Goal: Task Accomplishment & Management: Complete application form

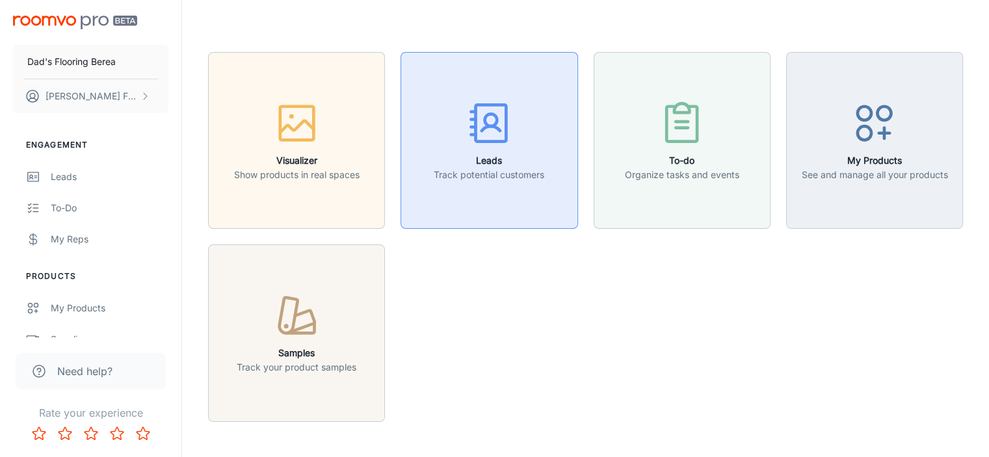
click at [516, 202] on button "Leads Track potential customers" at bounding box center [489, 140] width 177 height 177
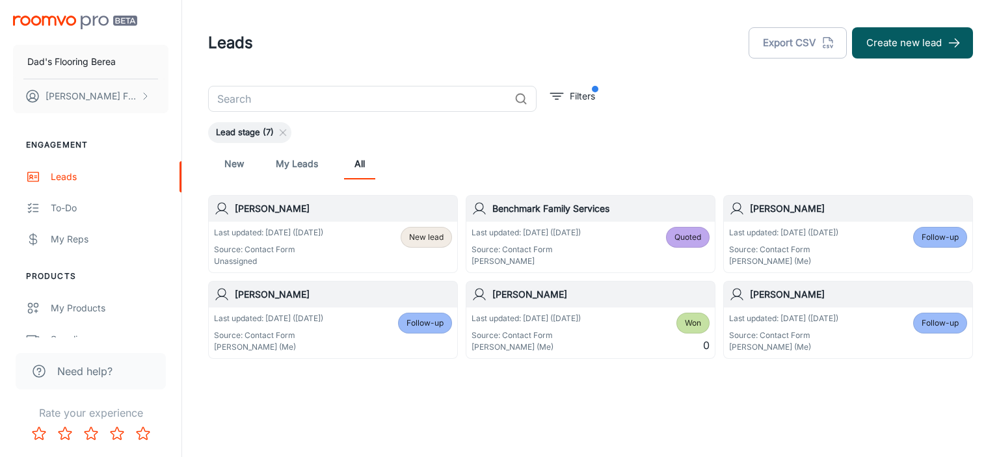
click at [833, 216] on div "[PERSON_NAME]" at bounding box center [848, 209] width 249 height 26
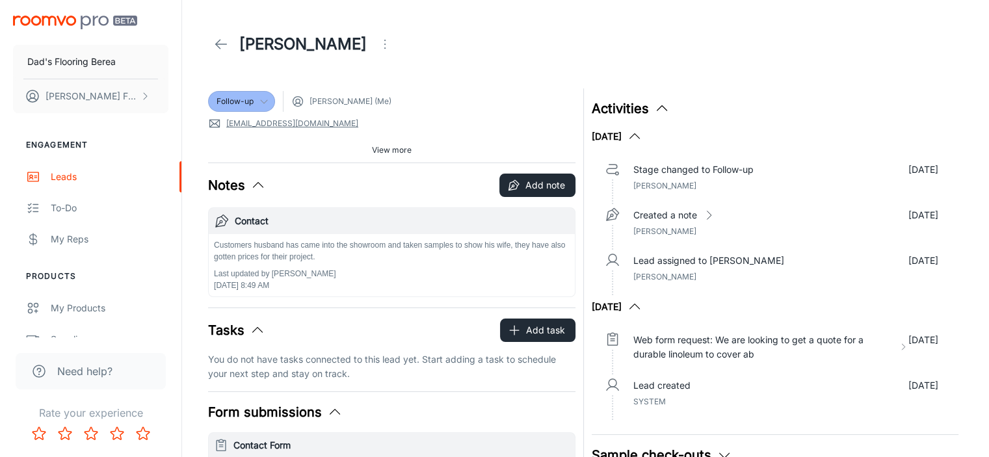
click at [266, 103] on icon at bounding box center [264, 101] width 10 height 10
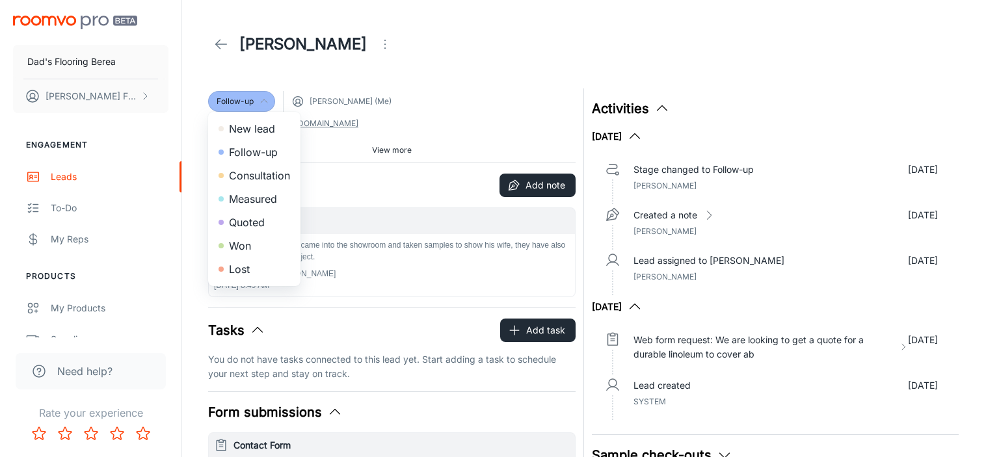
click at [250, 245] on li "Won" at bounding box center [254, 245] width 92 height 23
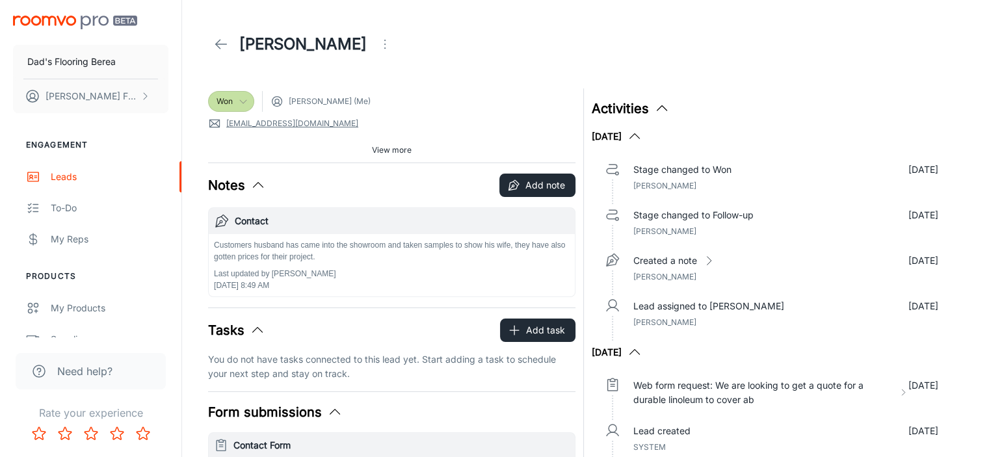
click at [224, 47] on icon at bounding box center [221, 44] width 16 height 16
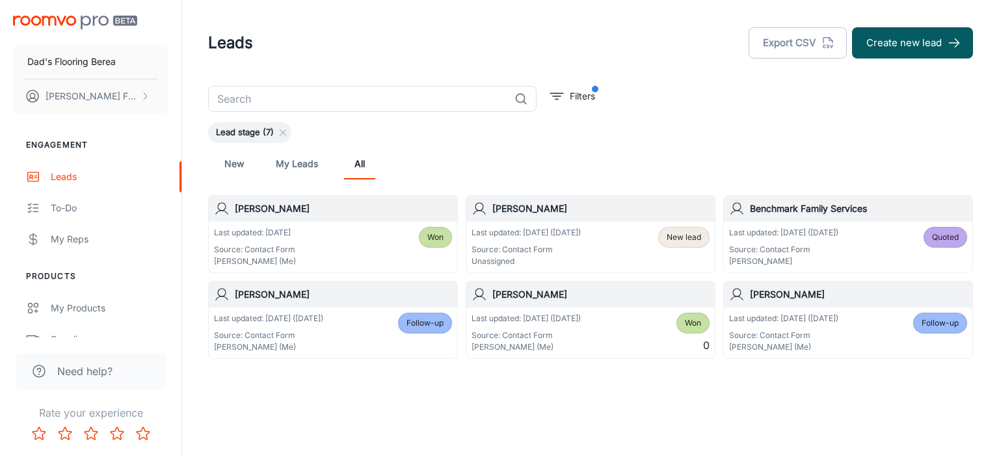
click at [804, 234] on p "Last updated: [DATE] ([DATE])" at bounding box center [783, 233] width 109 height 12
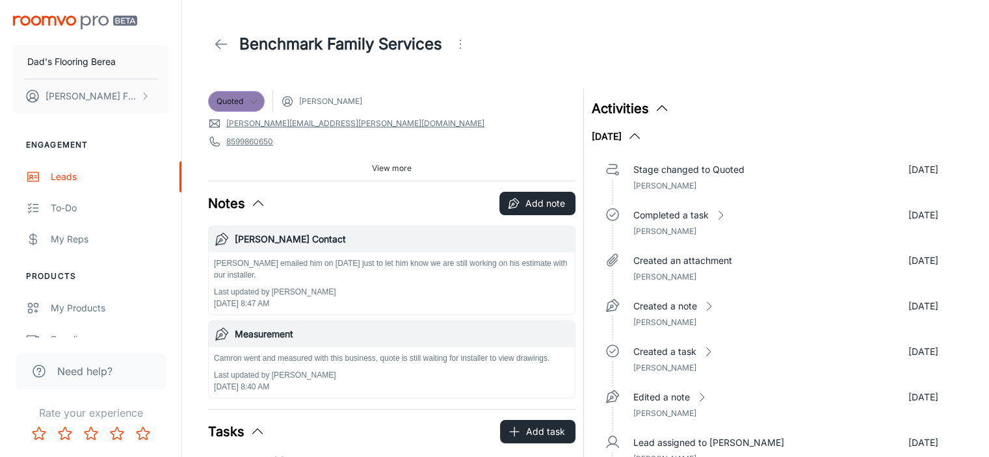
click at [252, 94] on div "Quoted" at bounding box center [236, 101] width 57 height 21
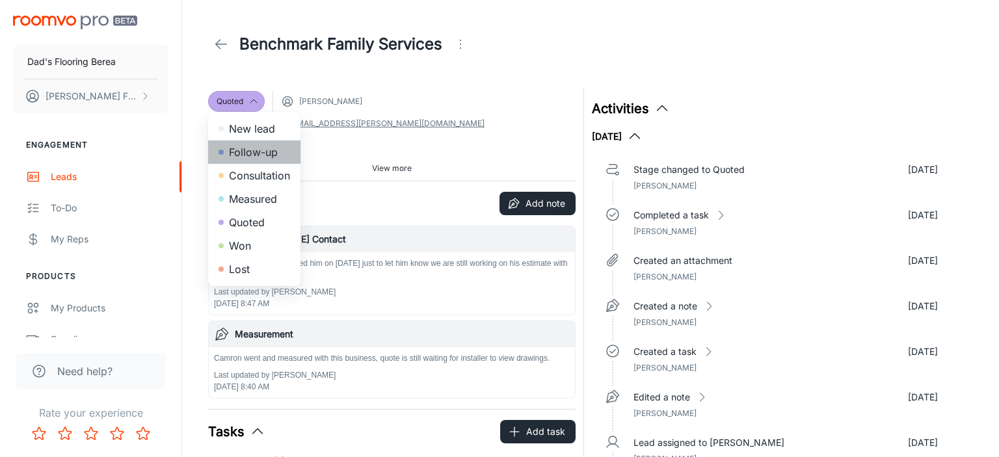
click at [247, 146] on li "Follow-up" at bounding box center [254, 152] width 92 height 23
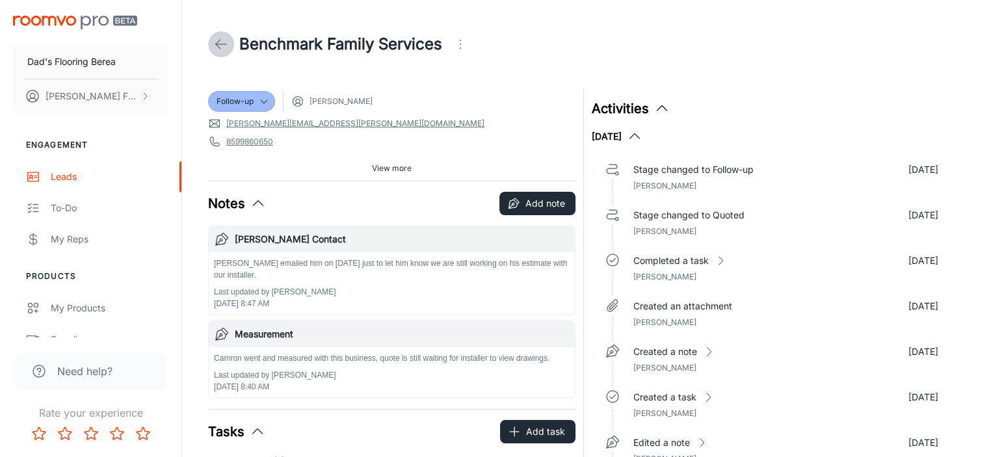
click at [223, 46] on icon at bounding box center [221, 44] width 16 height 16
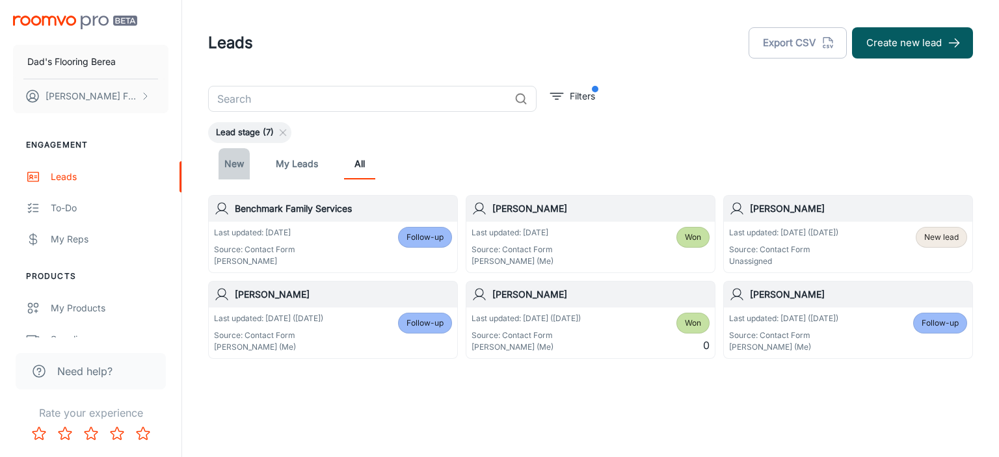
click at [240, 162] on link "New" at bounding box center [234, 163] width 31 height 31
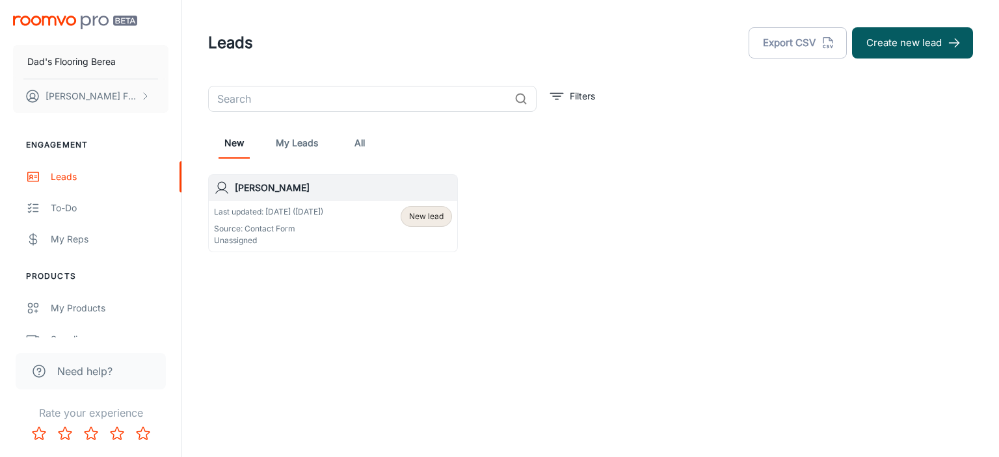
click at [265, 191] on h6 "[PERSON_NAME]" at bounding box center [343, 188] width 217 height 14
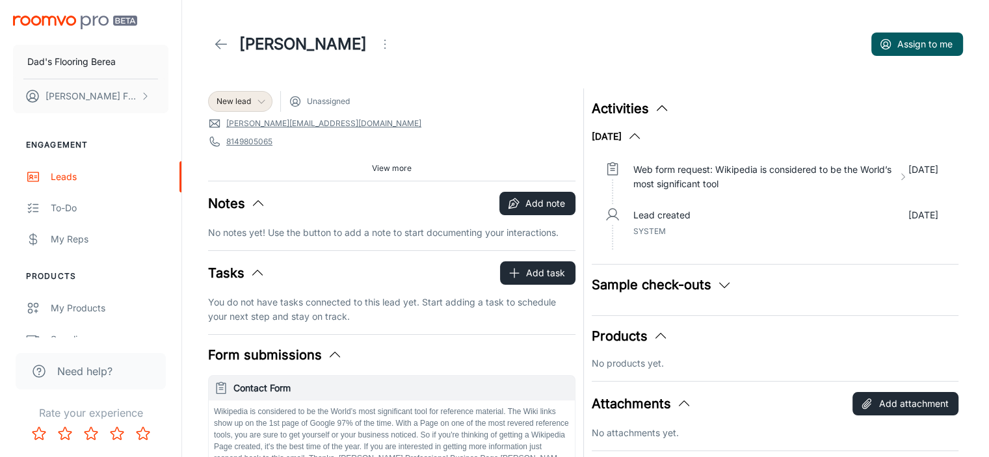
click at [258, 106] on icon at bounding box center [261, 101] width 10 height 10
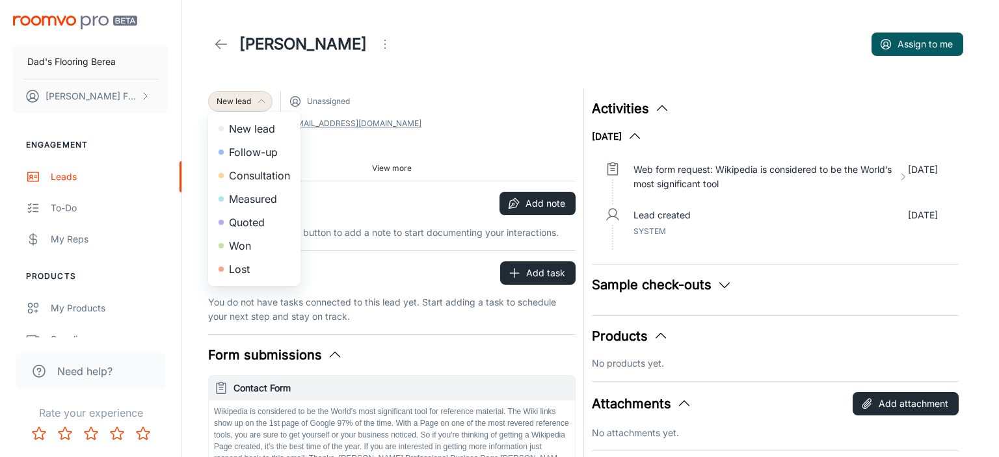
click at [414, 111] on div at bounding box center [499, 228] width 999 height 457
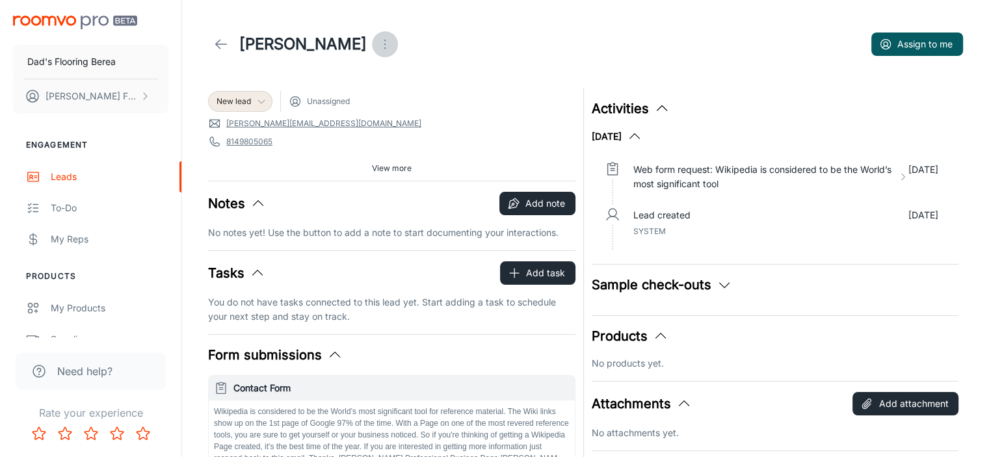
click at [384, 48] on circle "Open menu" at bounding box center [384, 47] width 1 height 1
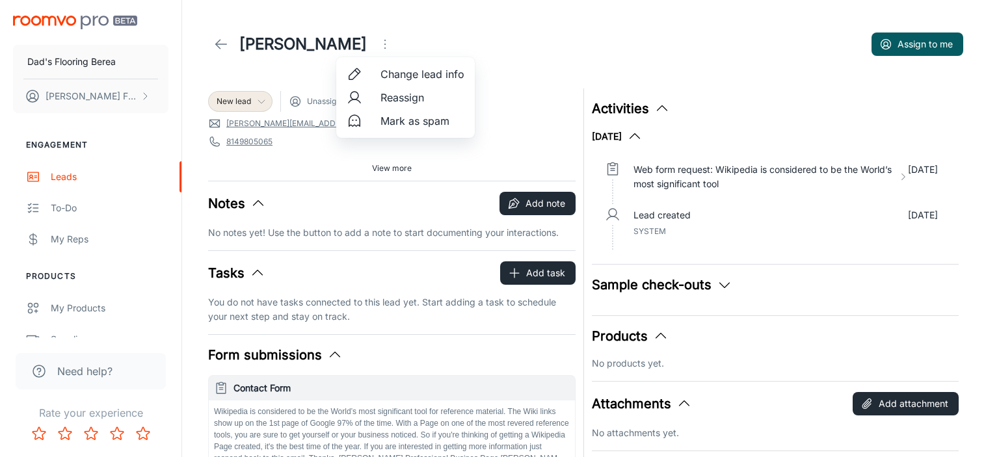
click at [388, 119] on span "Mark as spam" at bounding box center [423, 121] width 84 height 16
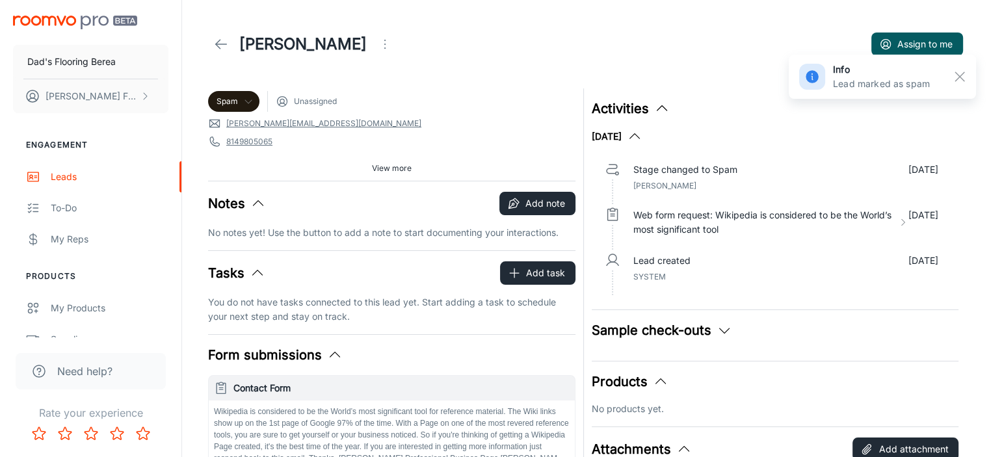
click at [224, 44] on line at bounding box center [221, 44] width 11 height 0
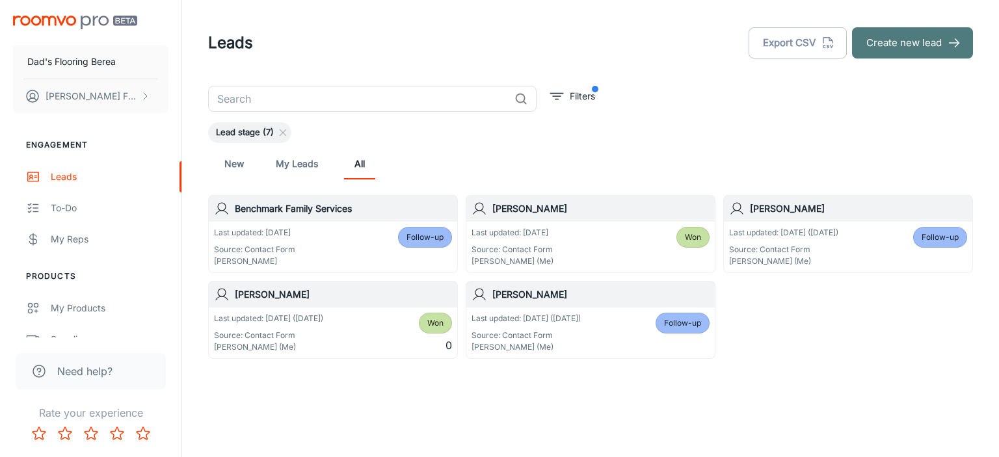
click at [874, 49] on button "Create new lead" at bounding box center [912, 42] width 121 height 31
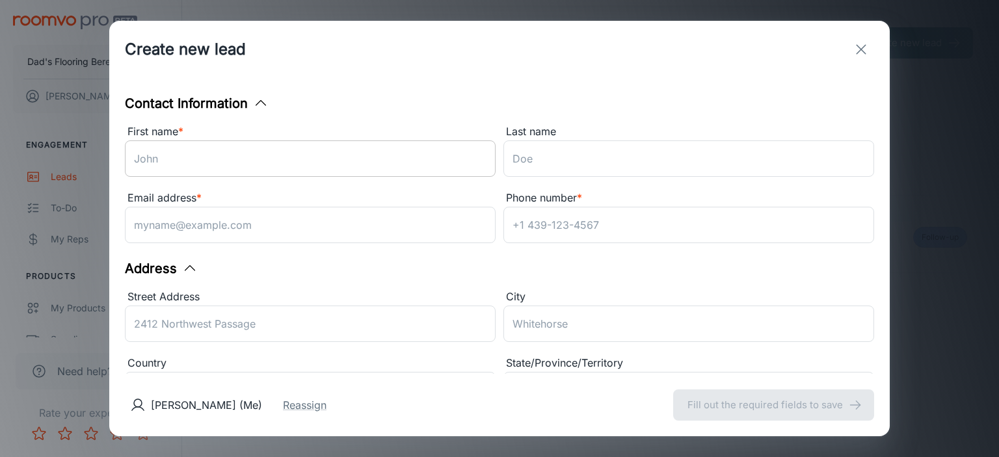
click at [232, 168] on input "First name *" at bounding box center [310, 159] width 371 height 36
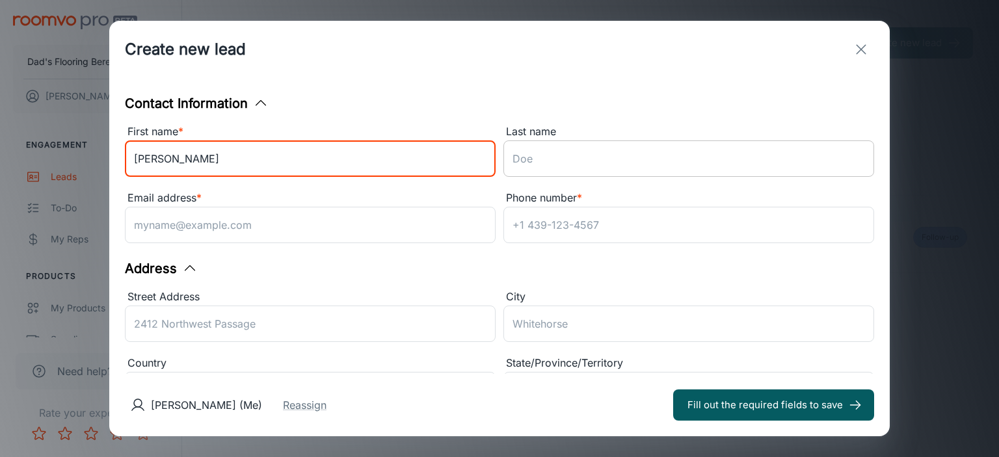
type input "[PERSON_NAME]"
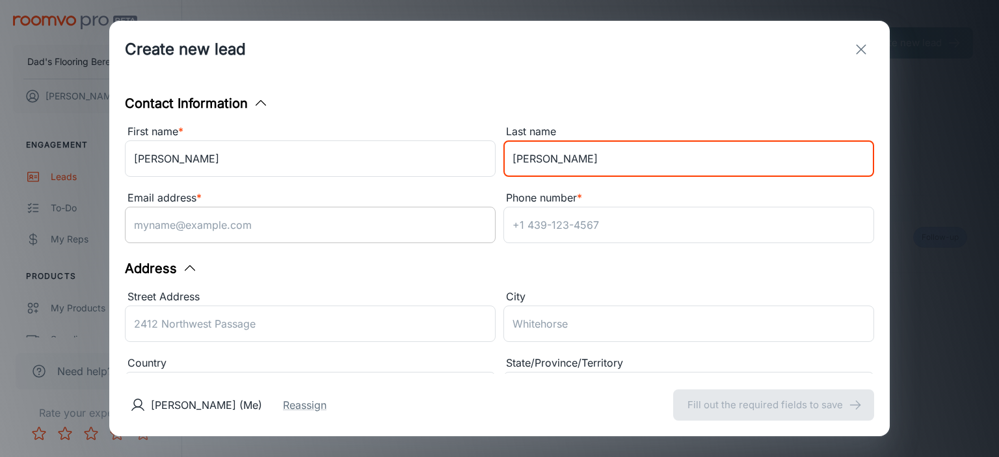
type input "[PERSON_NAME]"
click at [312, 228] on input "Email address *" at bounding box center [310, 225] width 371 height 36
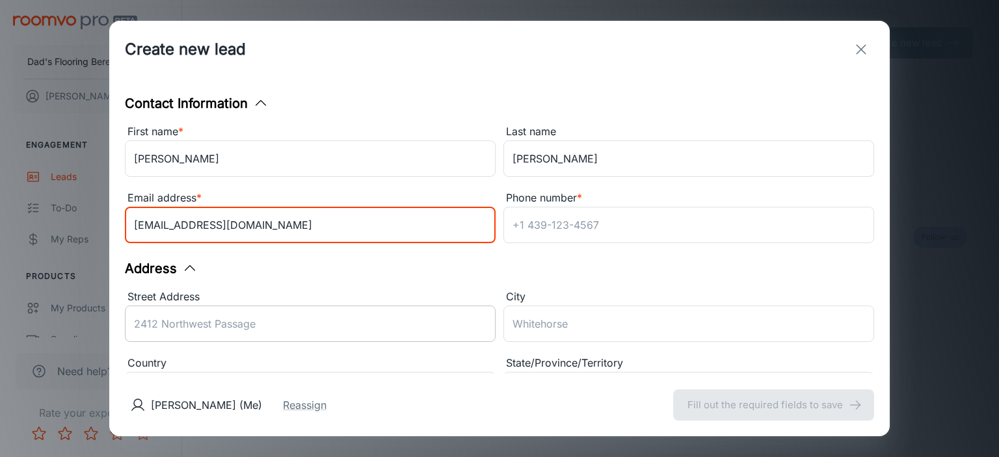
type input "[EMAIL_ADDRESS][DOMAIN_NAME]"
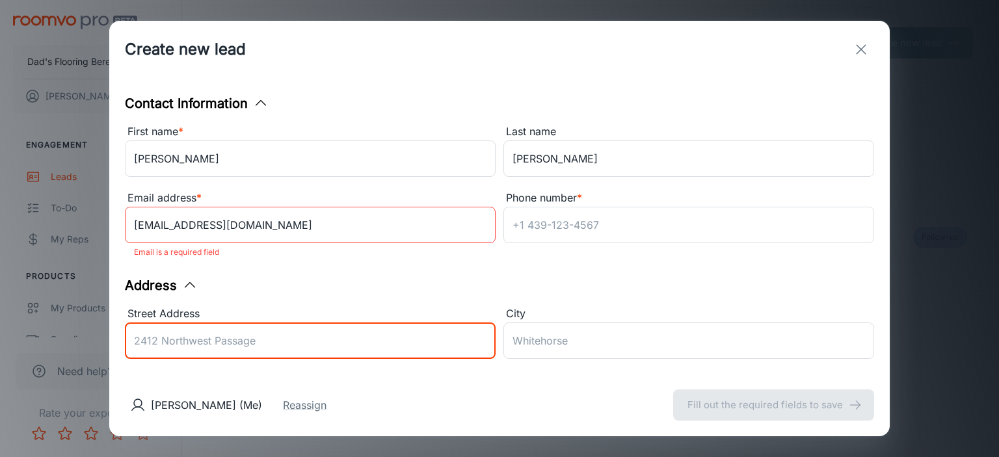
click at [284, 330] on input "Street Address" at bounding box center [310, 341] width 371 height 36
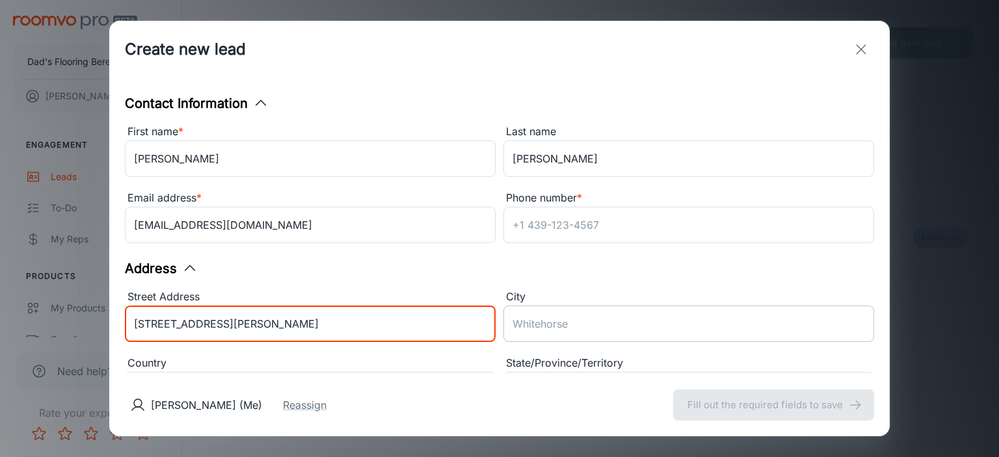
type input "[STREET_ADDRESS][PERSON_NAME]"
click at [618, 319] on input "City" at bounding box center [689, 324] width 371 height 36
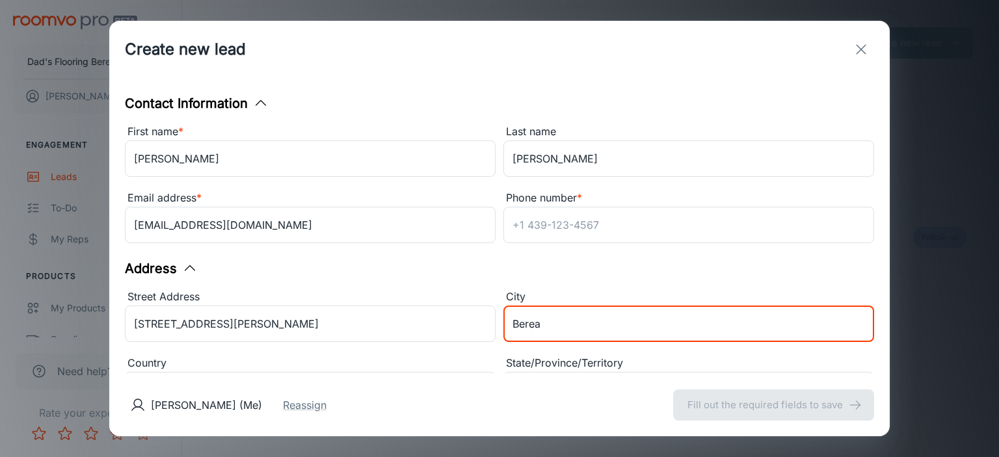
type input "Berea"
click at [546, 289] on div "City" at bounding box center [689, 297] width 371 height 17
click at [546, 306] on input "Berea" at bounding box center [689, 324] width 371 height 36
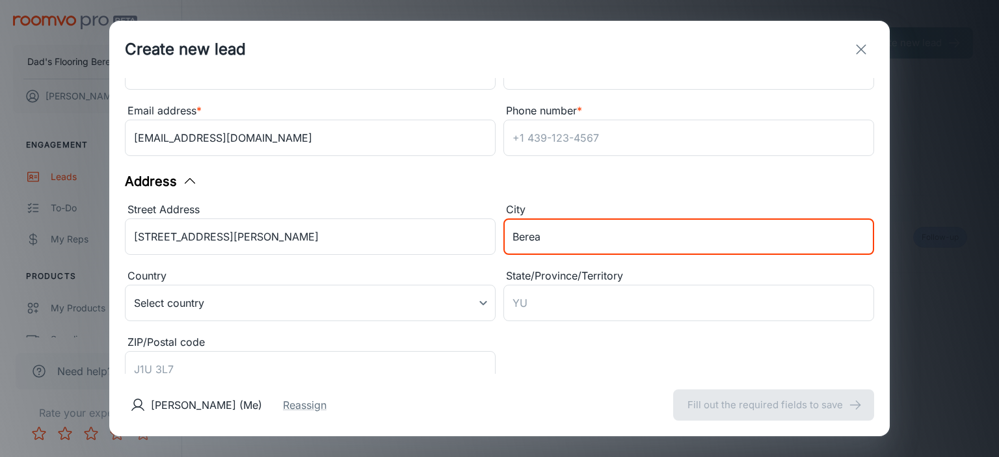
scroll to position [130, 0]
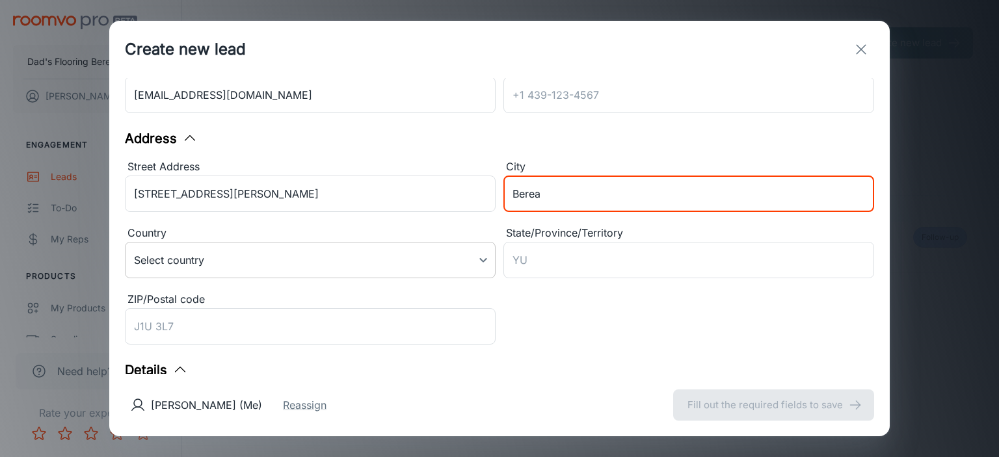
click at [348, 256] on body "Dad's Flooring Berea [PERSON_NAME] Engagement Leads To-do My Reps Products My P…" at bounding box center [499, 228] width 999 height 457
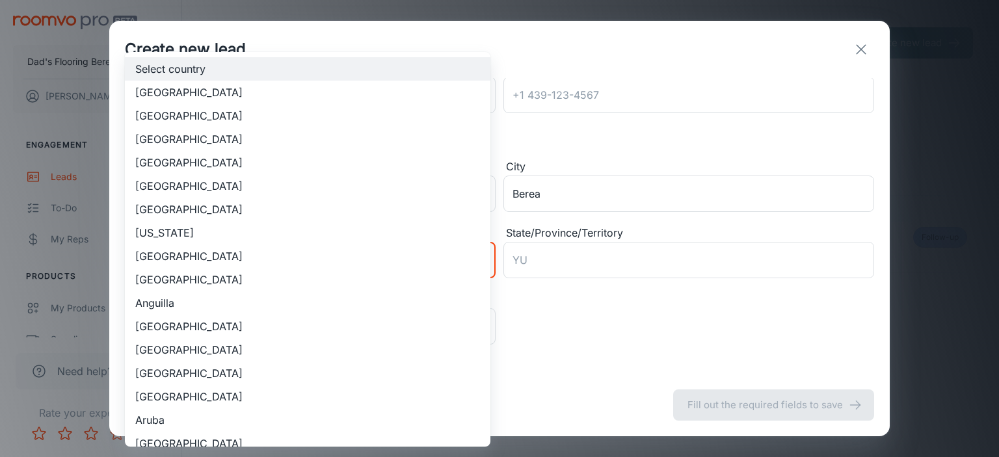
click at [558, 324] on div at bounding box center [499, 228] width 999 height 457
click at [275, 255] on body "Dad's Flooring Berea [PERSON_NAME] Engagement Leads To-do My Reps Products My P…" at bounding box center [499, 228] width 999 height 457
click at [268, 122] on li "[GEOGRAPHIC_DATA]" at bounding box center [308, 115] width 366 height 23
type input "US"
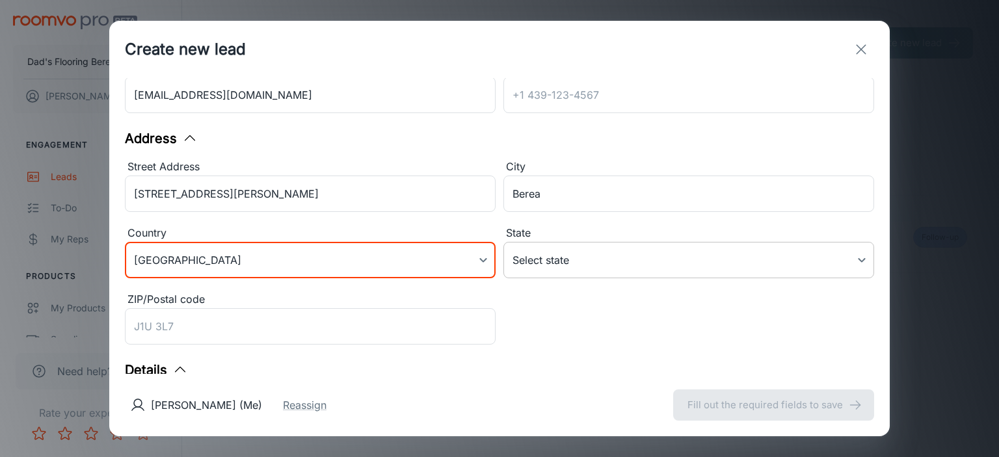
click at [549, 272] on body "Dad's Flooring Berea [PERSON_NAME] Engagement Leads To-do My Reps Products My P…" at bounding box center [499, 228] width 999 height 457
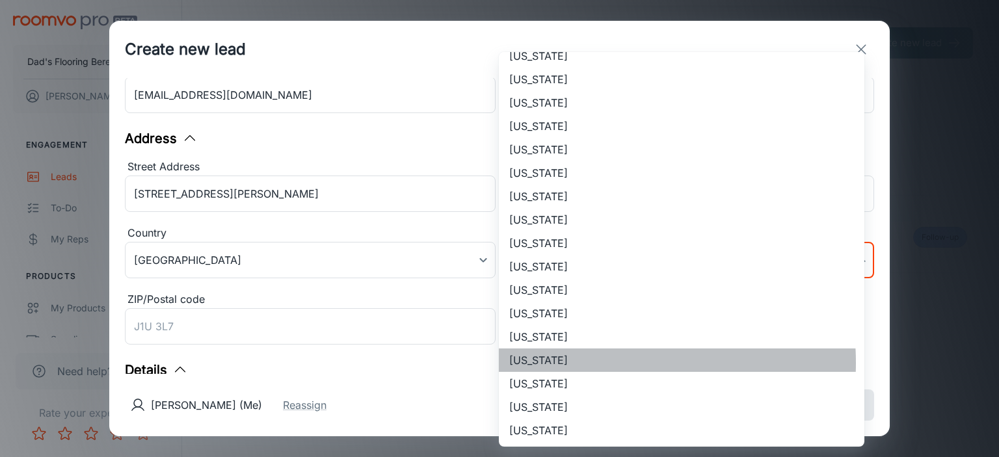
click at [590, 363] on li "[US_STATE]" at bounding box center [682, 360] width 366 height 23
type input "[US_STATE]"
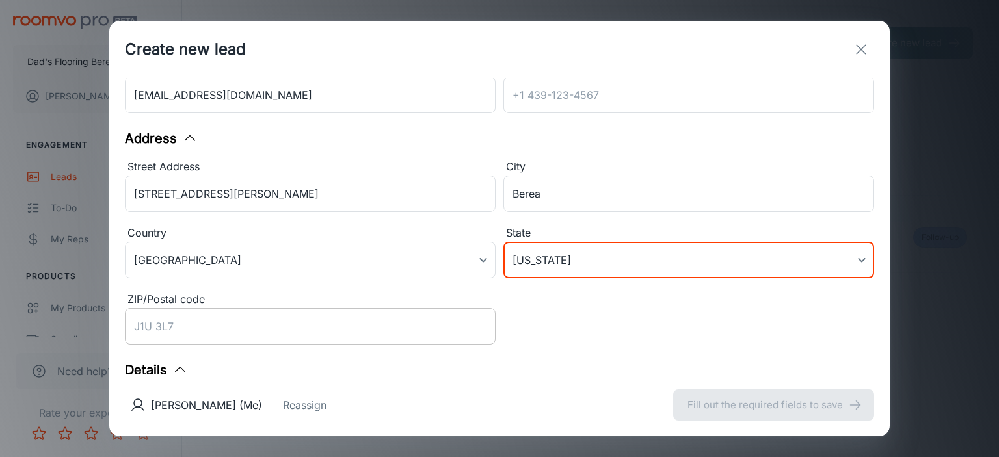
click at [289, 325] on input "ZIP/Postal code" at bounding box center [310, 326] width 371 height 36
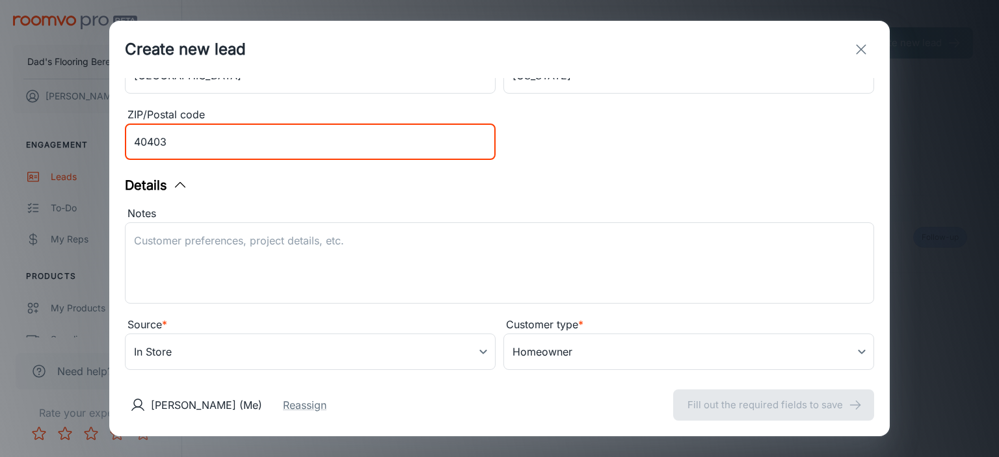
scroll to position [325, 0]
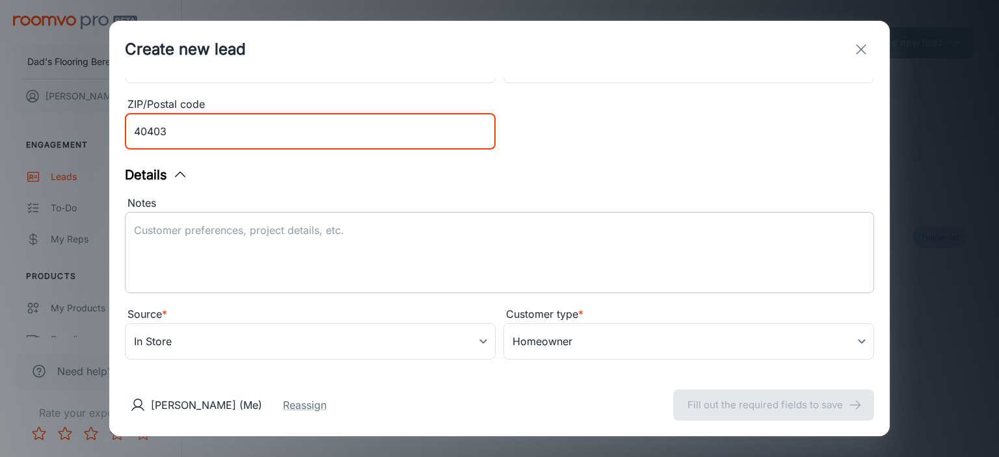
type input "40403"
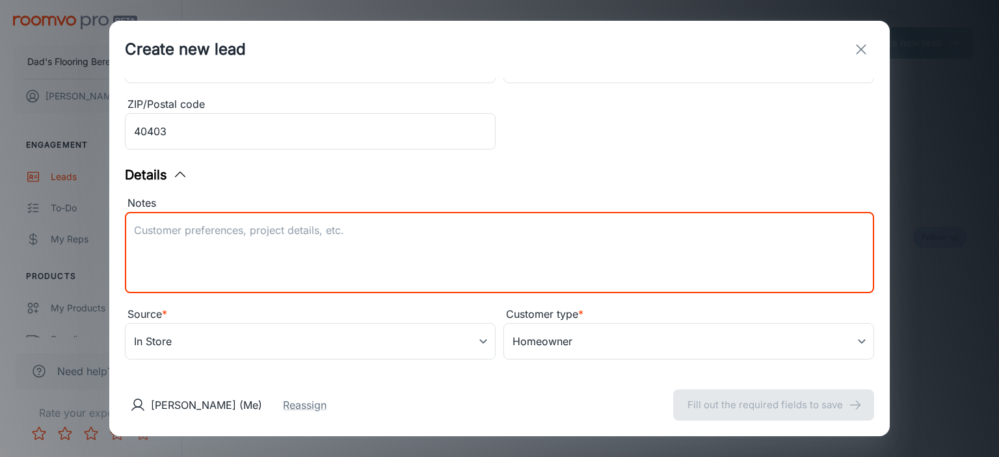
click at [449, 260] on textarea "Notes" at bounding box center [499, 253] width 731 height 60
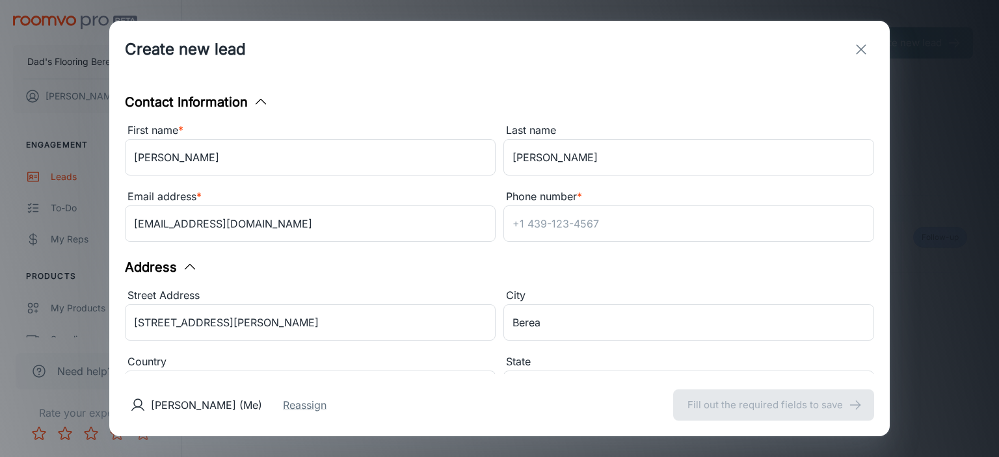
scroll to position [0, 0]
type textarea "Transitions needed - 6 ' 8' 4 doorways - 2 doorways going to carpet - need fize…"
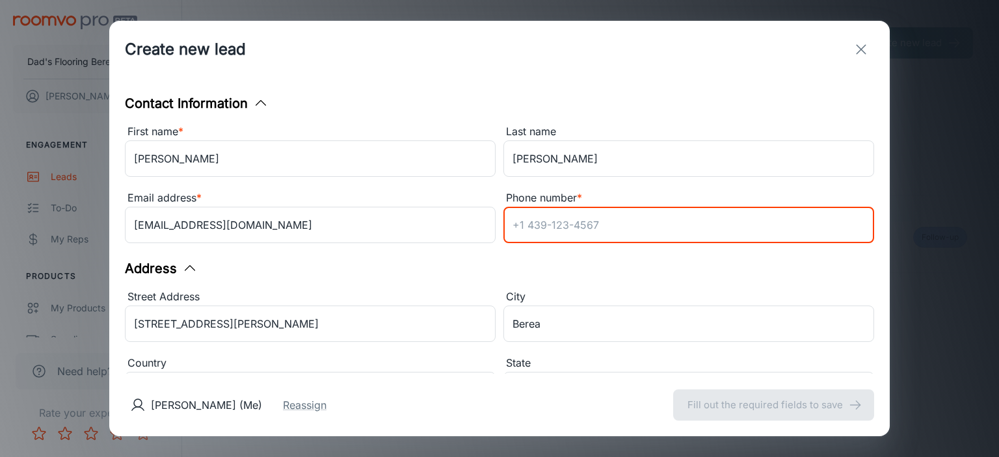
click at [543, 237] on input "Phone number *" at bounding box center [689, 225] width 371 height 36
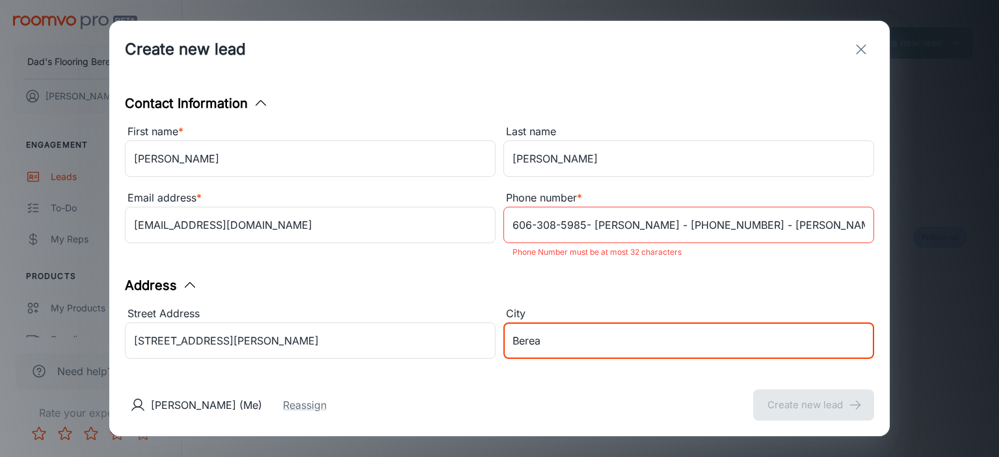
click at [687, 335] on input "Berea" at bounding box center [689, 341] width 371 height 36
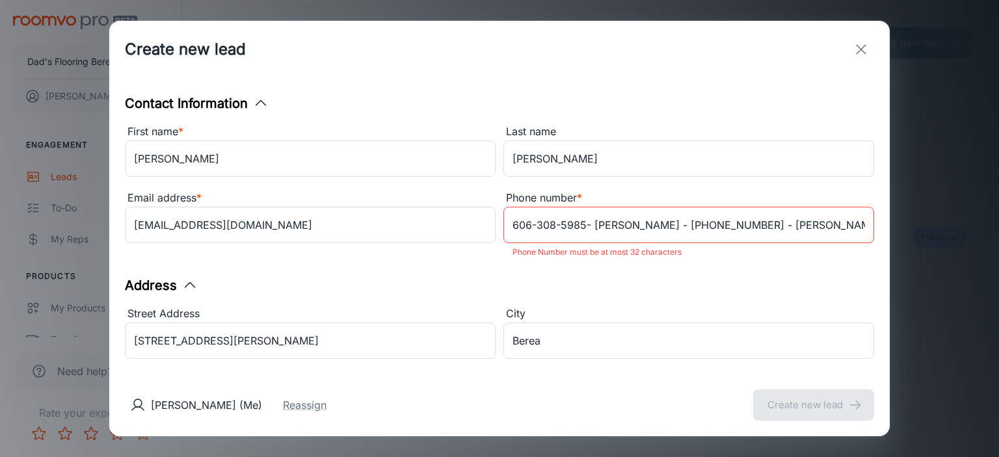
click at [810, 412] on div "[PERSON_NAME] (Me) Reassign Create new lead" at bounding box center [499, 405] width 781 height 62
click at [773, 233] on input "606-308-5985- [PERSON_NAME] - [PHONE_NUMBER] - [PERSON_NAME]" at bounding box center [689, 225] width 371 height 36
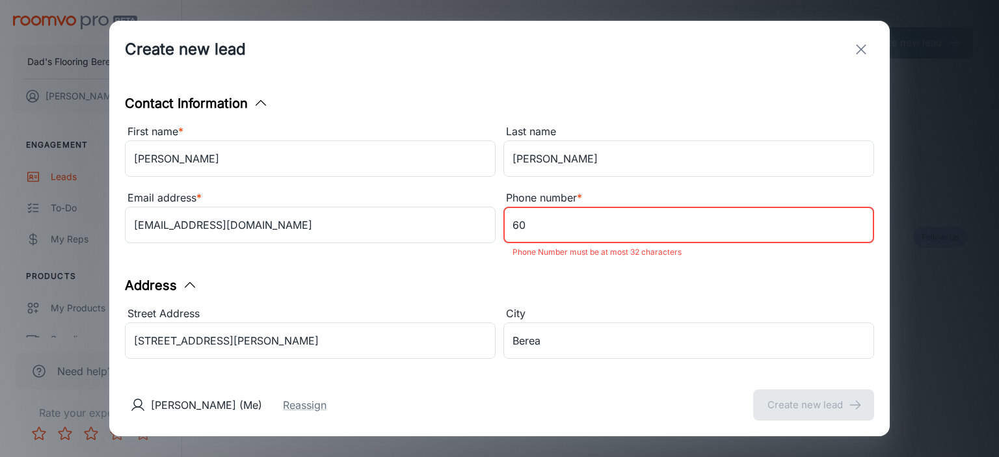
type input "6"
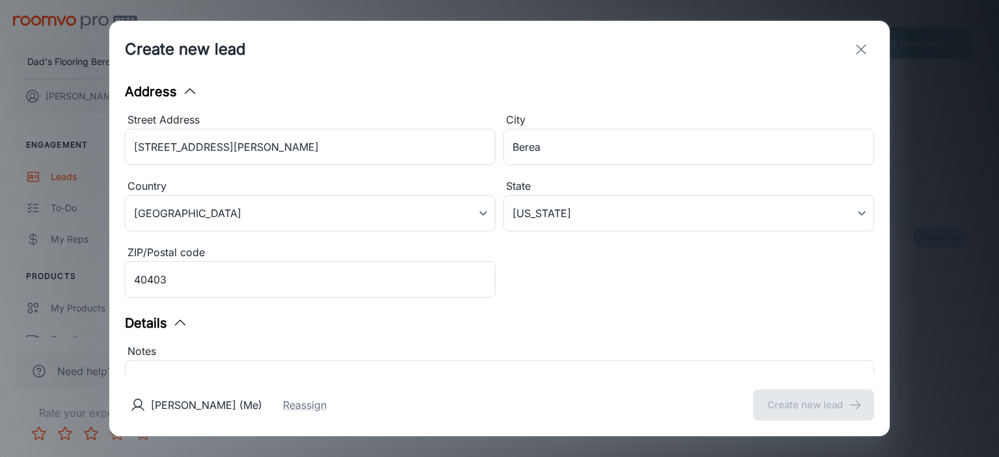
scroll to position [195, 0]
type input "[PHONE_NUMBER]"
click at [646, 155] on input "Berea" at bounding box center [689, 146] width 371 height 36
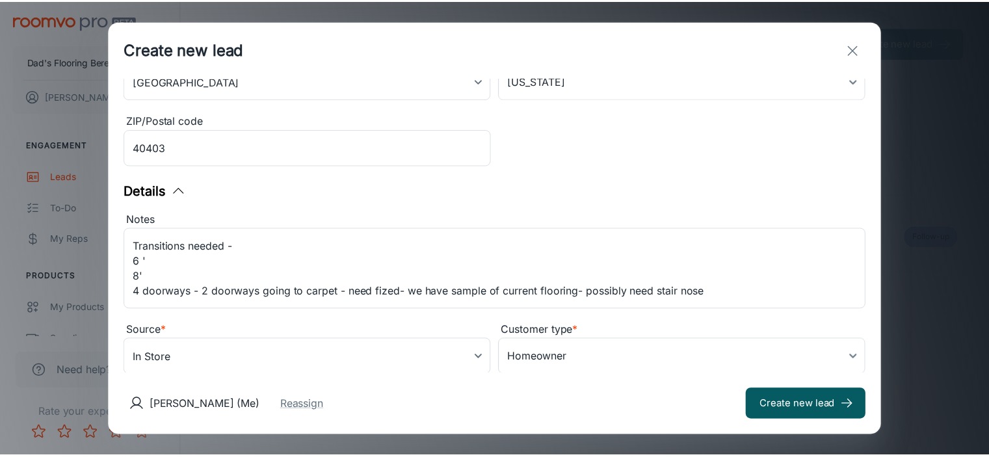
scroll to position [342, 0]
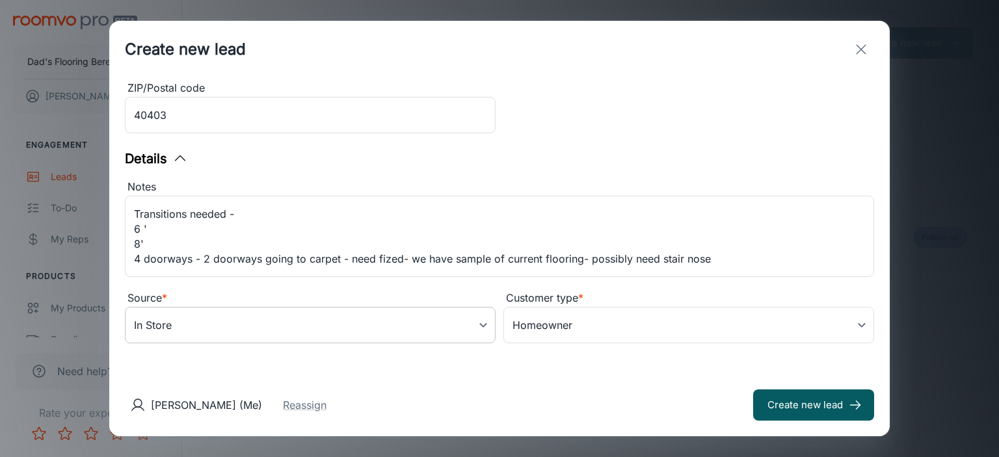
click at [264, 314] on body "Dad's Flooring Berea [PERSON_NAME] Engagement Leads To-do My Reps Products My P…" at bounding box center [499, 228] width 999 height 457
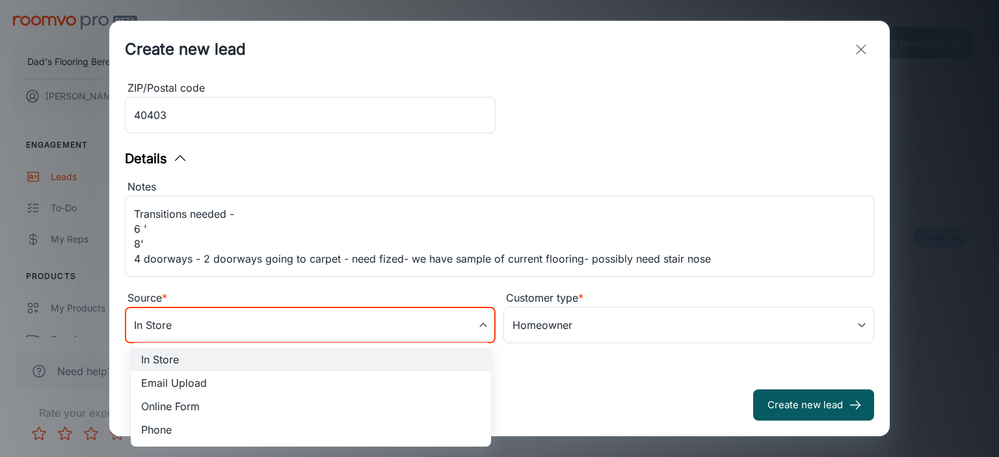
click at [273, 322] on div at bounding box center [499, 228] width 999 height 457
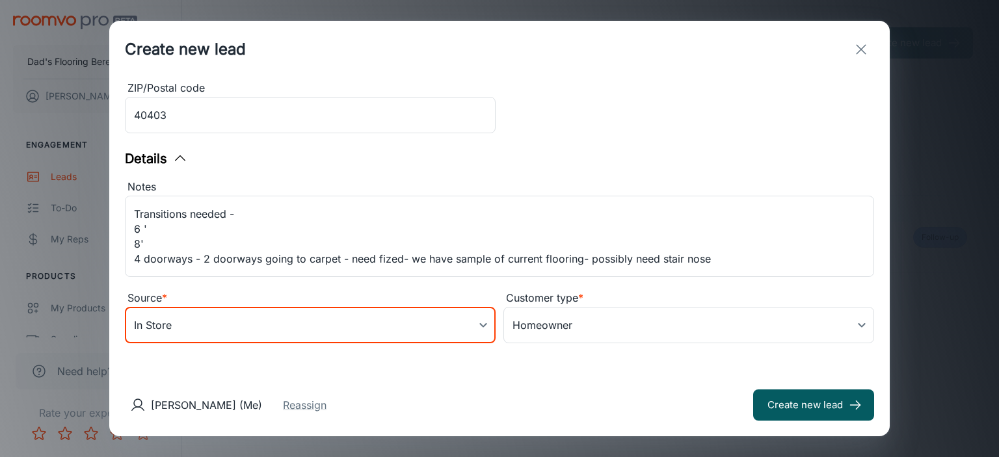
click at [458, 389] on div "[PERSON_NAME] (Me) Reassign Create new lead" at bounding box center [499, 405] width 781 height 62
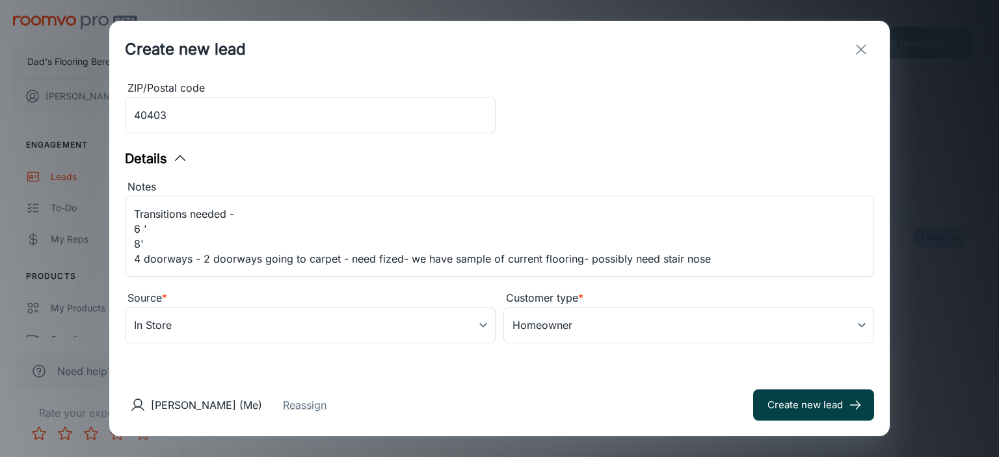
click at [760, 407] on button "Create new lead" at bounding box center [813, 405] width 121 height 31
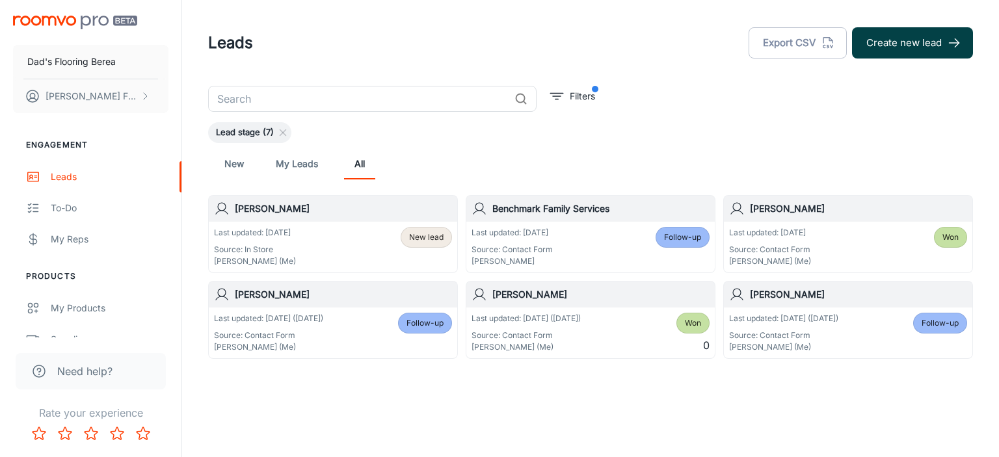
click at [900, 44] on button "Create new lead" at bounding box center [912, 42] width 121 height 31
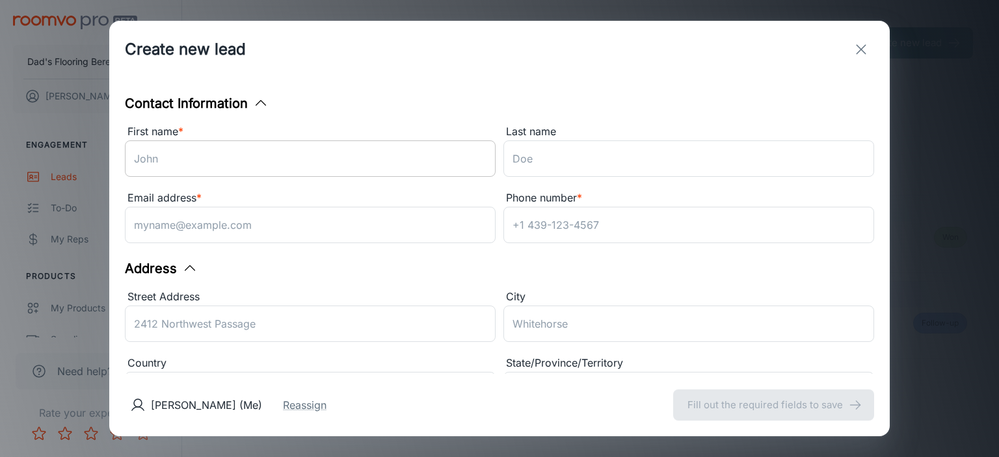
click at [282, 165] on input "First name *" at bounding box center [310, 159] width 371 height 36
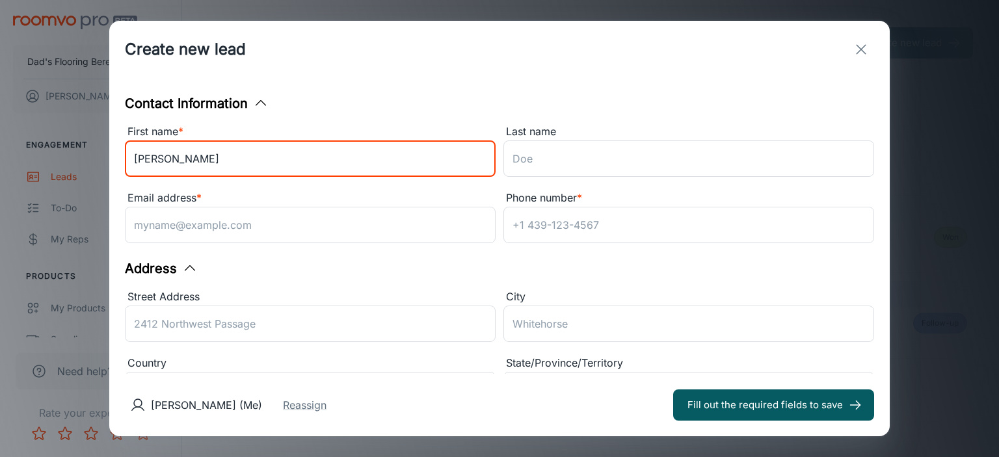
type input "[PERSON_NAME]"
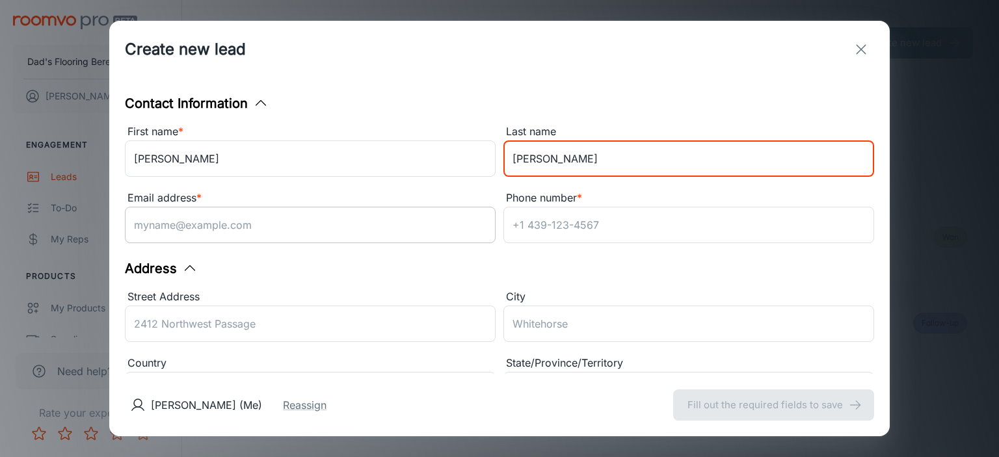
type input "[PERSON_NAME]"
click at [235, 228] on input "Email address *" at bounding box center [310, 225] width 371 height 36
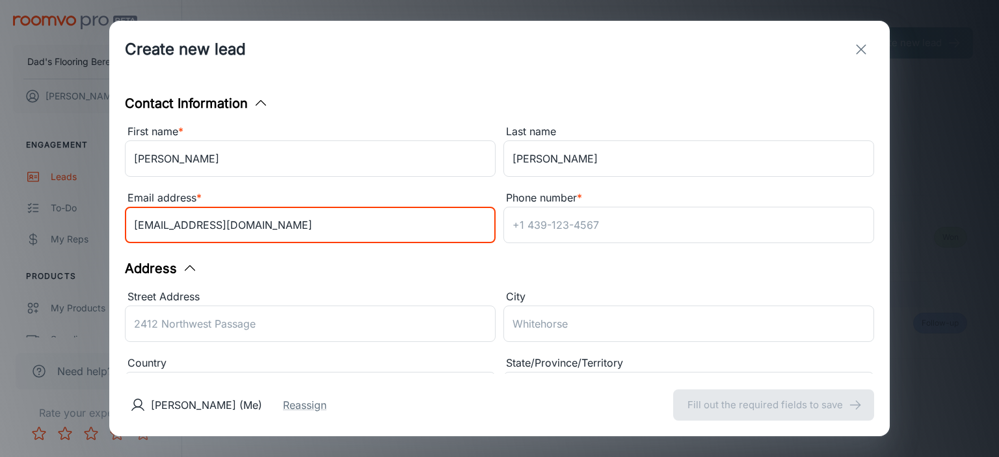
type input "[EMAIL_ADDRESS][DOMAIN_NAME]"
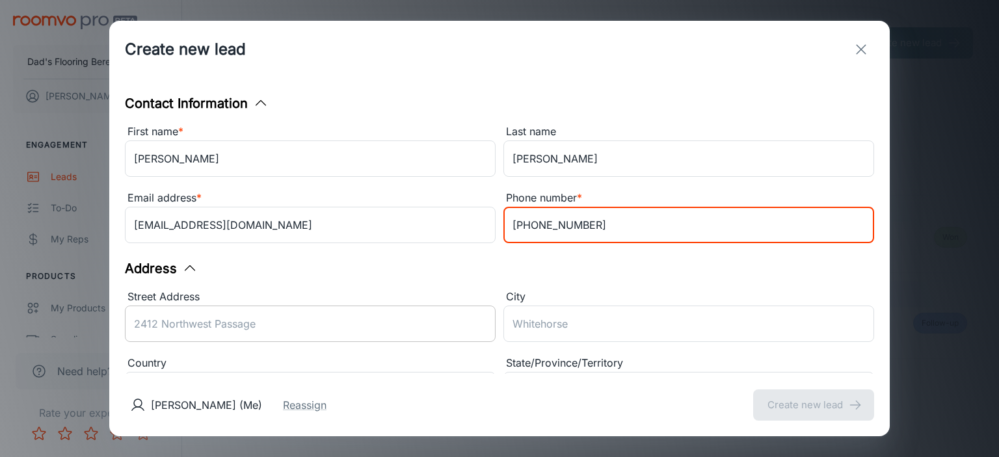
type input "[PHONE_NUMBER]"
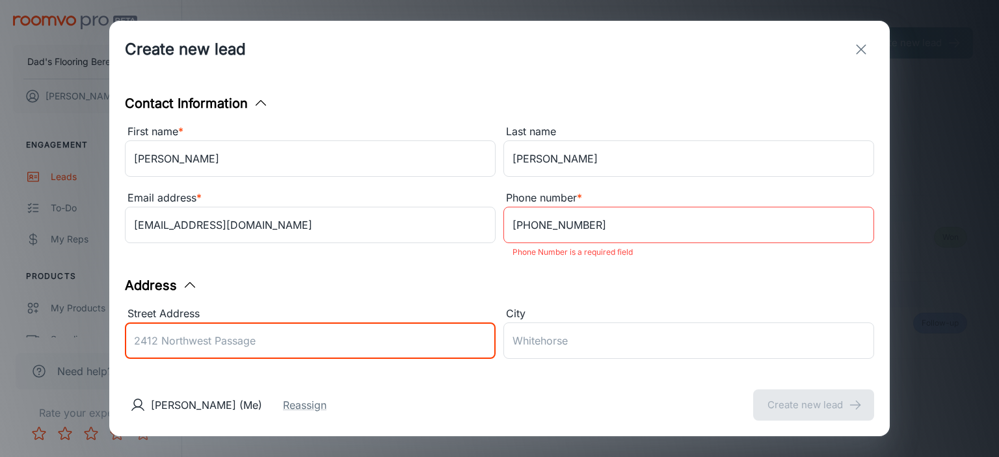
click at [362, 334] on input "Street Address" at bounding box center [310, 341] width 371 height 36
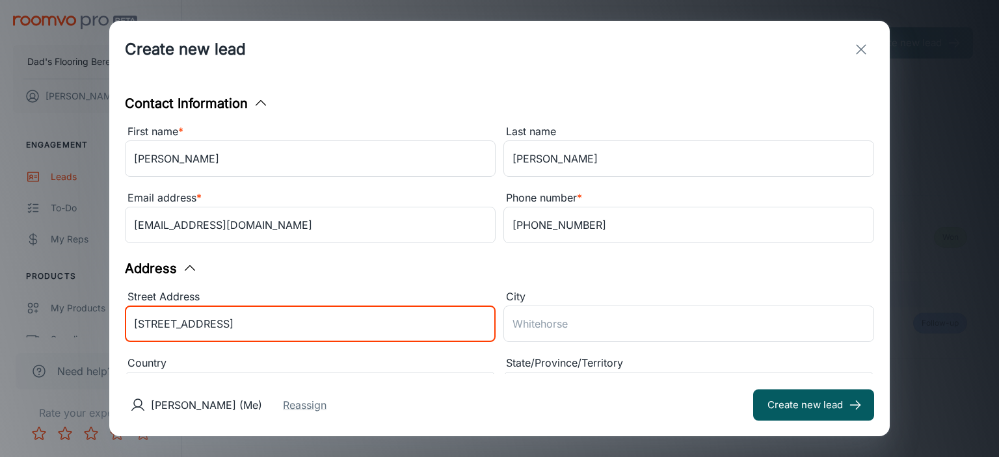
type input "[STREET_ADDRESS]"
click at [753, 390] on button "Create new lead" at bounding box center [813, 405] width 121 height 31
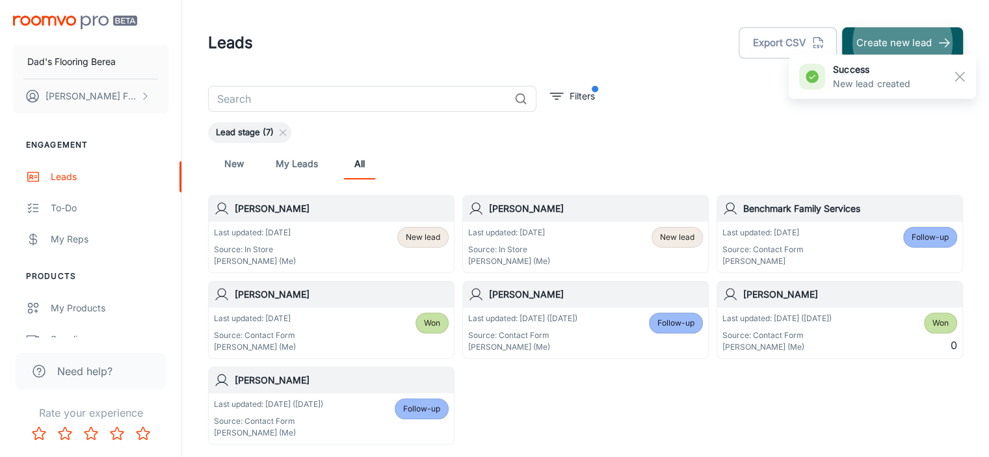
click at [323, 215] on div "[PERSON_NAME]" at bounding box center [331, 209] width 245 height 26
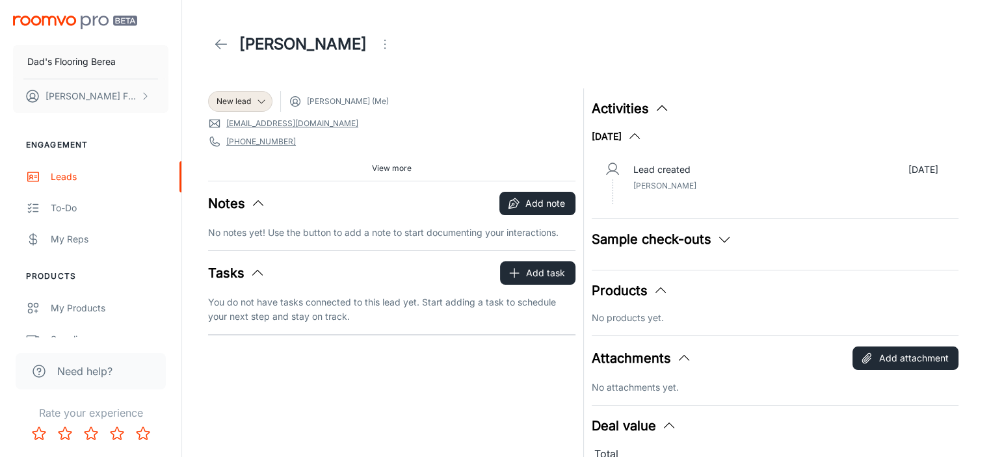
click at [383, 167] on span "View more" at bounding box center [392, 169] width 40 height 12
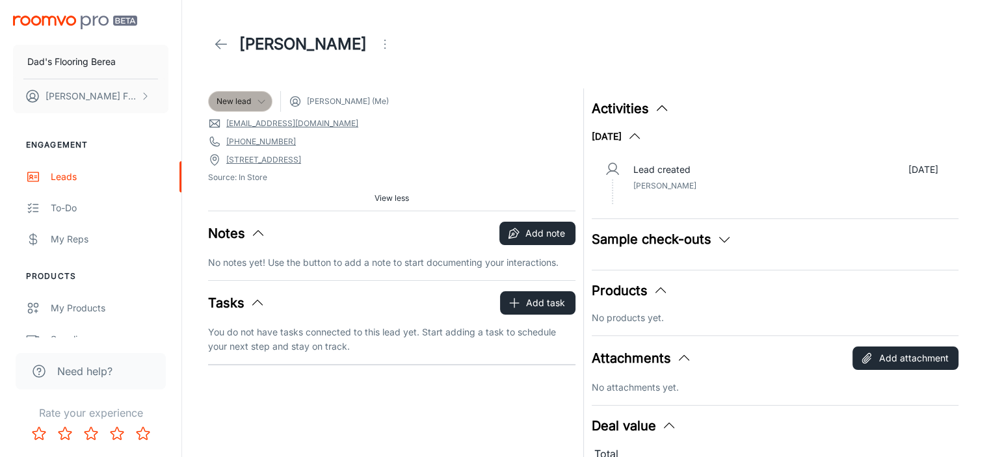
click at [260, 109] on div "New lead" at bounding box center [240, 101] width 64 height 21
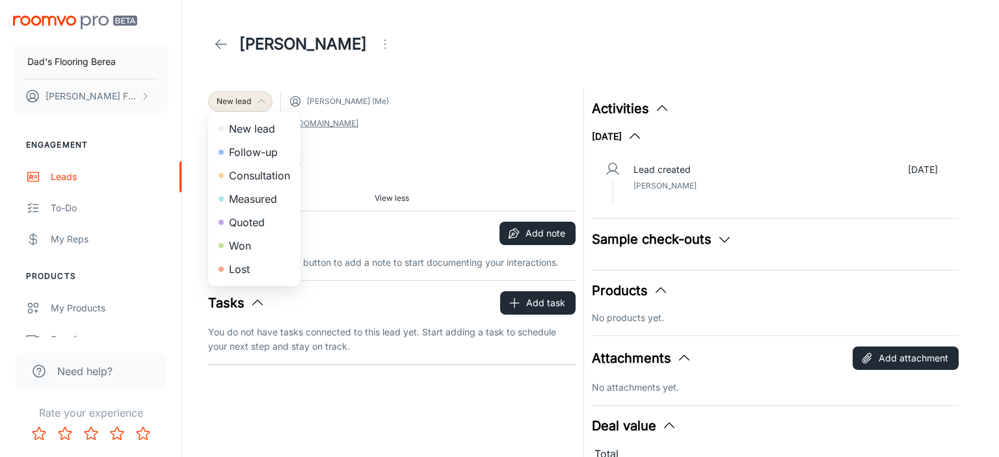
click at [260, 109] on div at bounding box center [499, 228] width 999 height 457
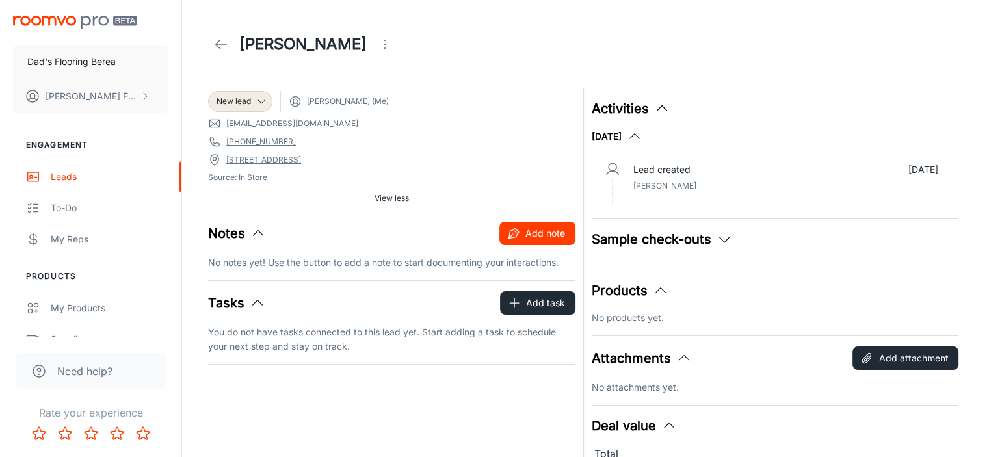
click at [522, 237] on button "Add note" at bounding box center [538, 233] width 76 height 23
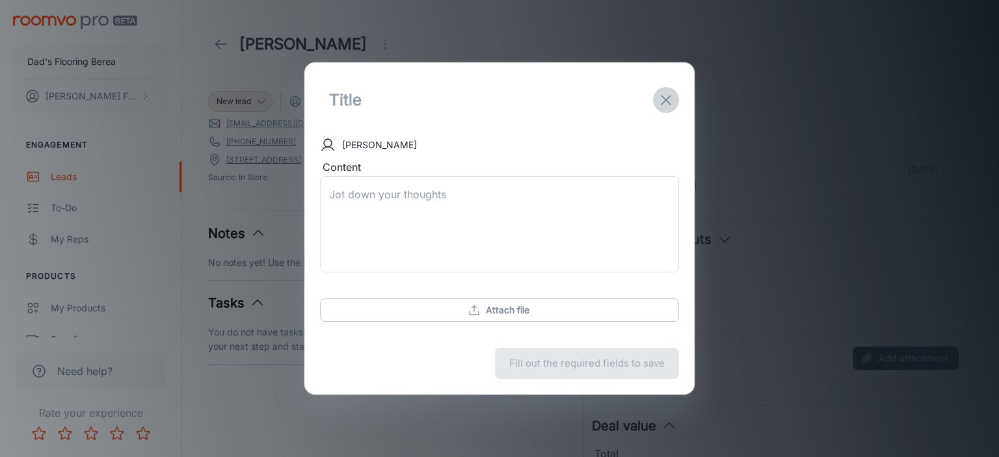
click at [667, 101] on line "exit" at bounding box center [666, 100] width 9 height 9
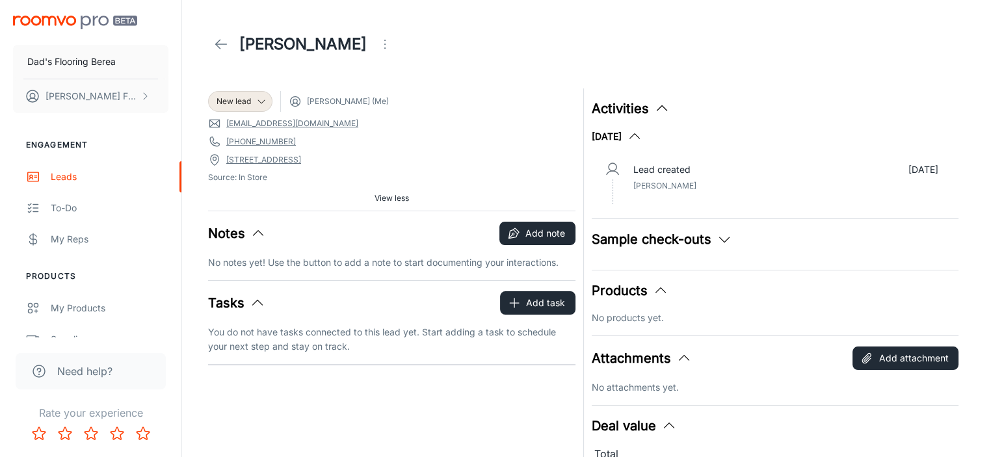
click at [377, 50] on icon "Open menu" at bounding box center [385, 44] width 16 height 16
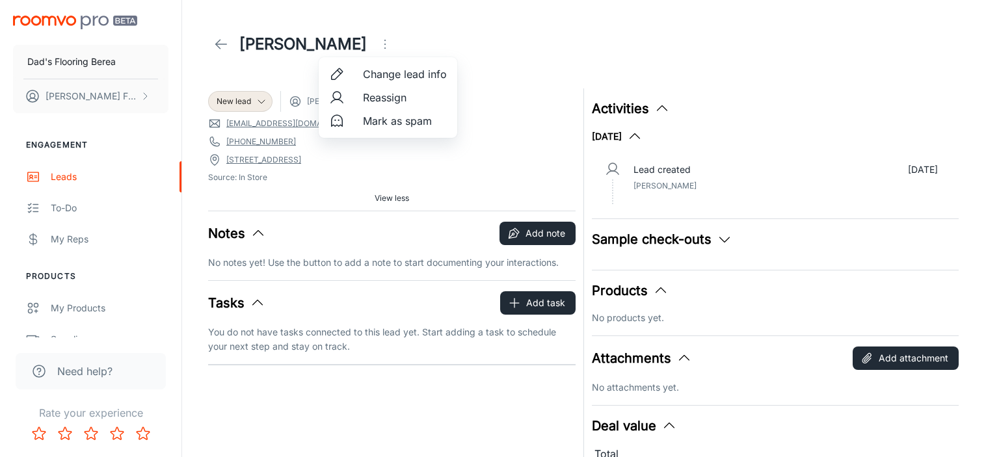
click at [261, 104] on div at bounding box center [499, 228] width 999 height 457
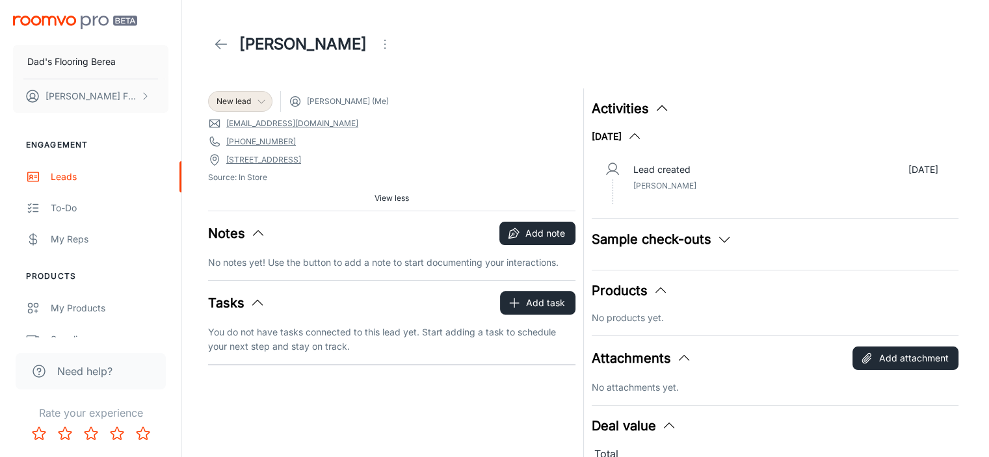
click at [261, 103] on icon at bounding box center [261, 101] width 10 height 10
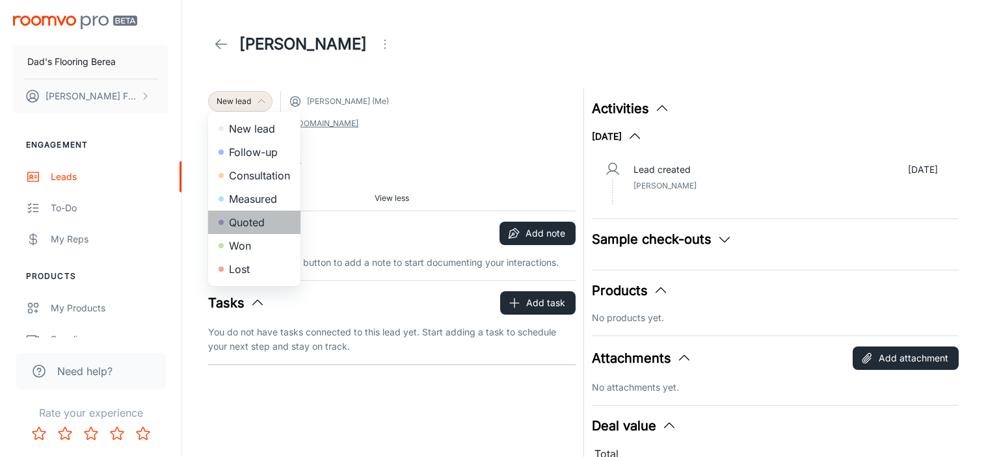
click at [257, 228] on li "Quoted" at bounding box center [254, 222] width 92 height 23
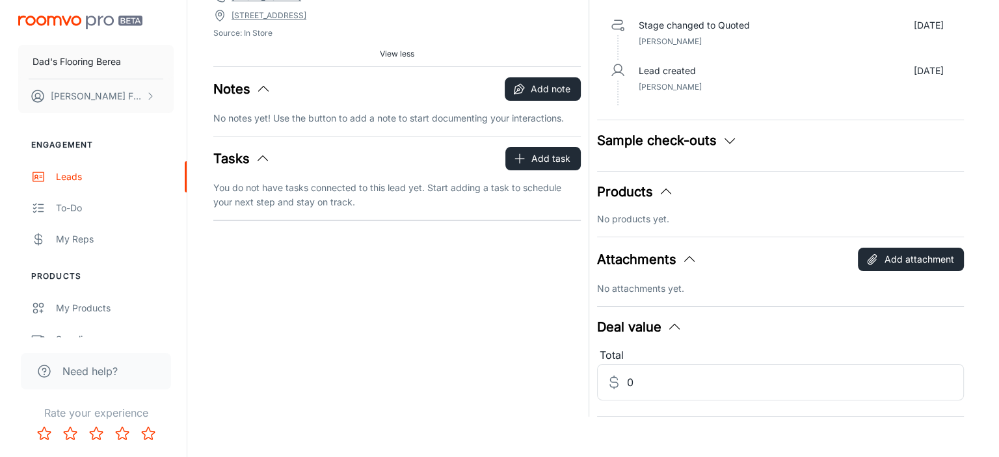
scroll to position [155, 0]
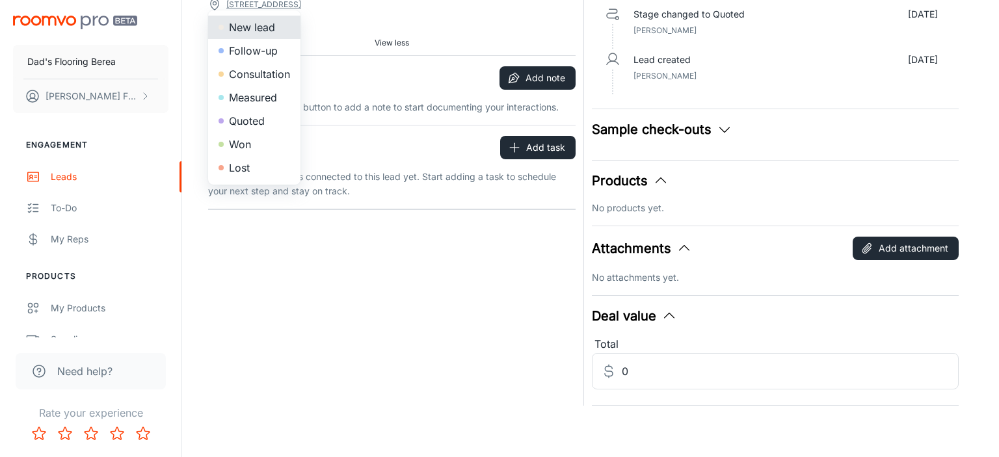
click at [284, 326] on div at bounding box center [499, 228] width 999 height 457
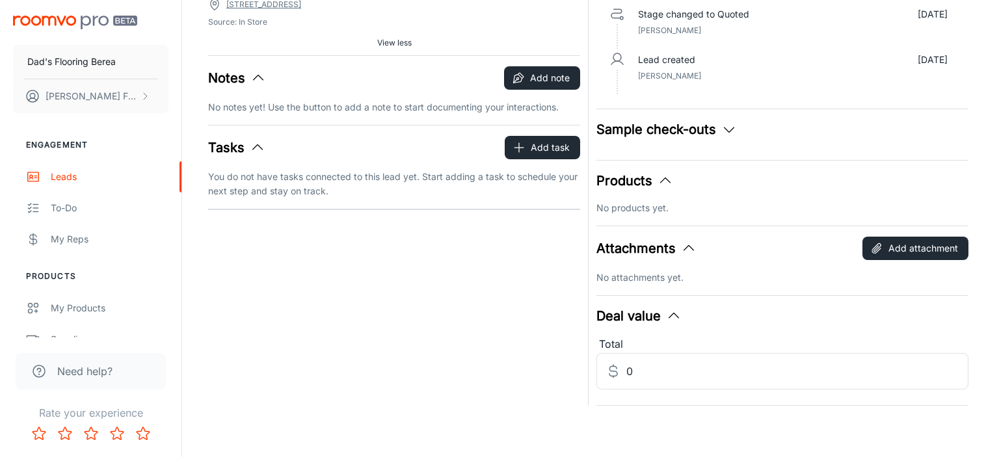
scroll to position [0, 0]
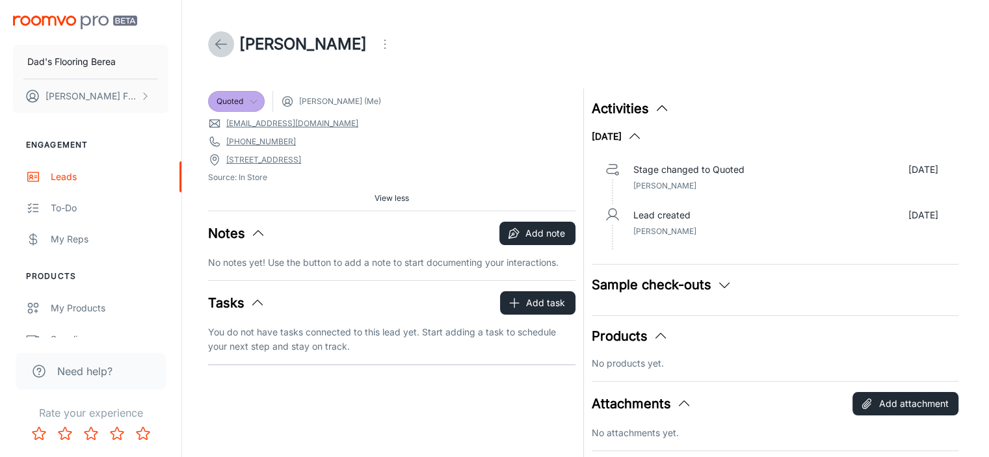
click at [217, 44] on polyline at bounding box center [218, 44] width 5 height 9
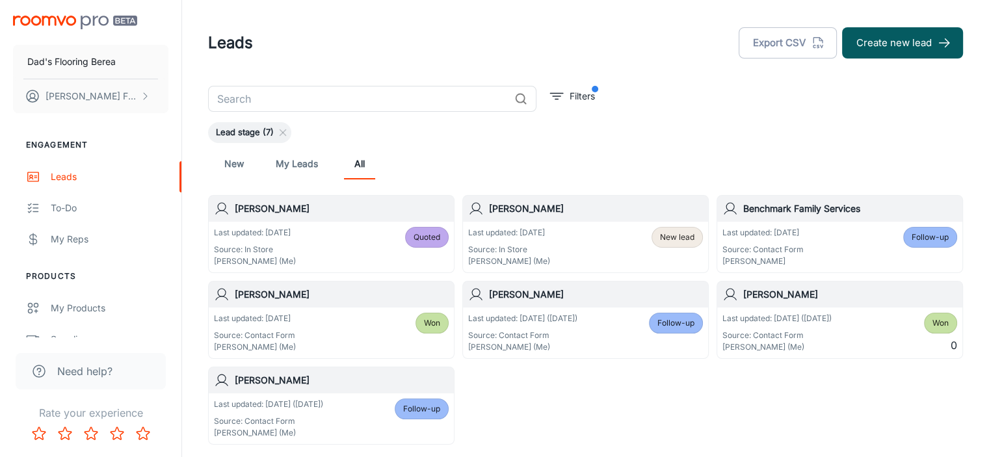
click at [679, 238] on span "New lead" at bounding box center [677, 238] width 34 height 12
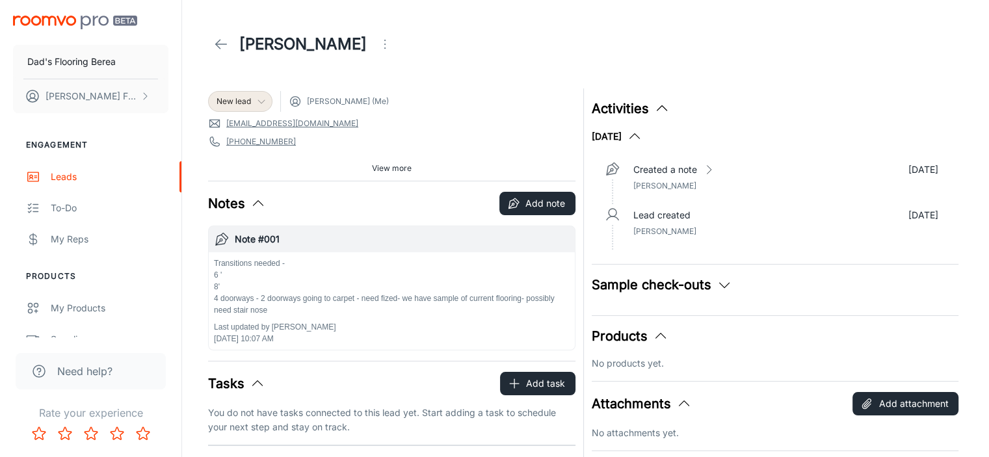
click at [256, 99] on div "New lead" at bounding box center [240, 102] width 47 height 12
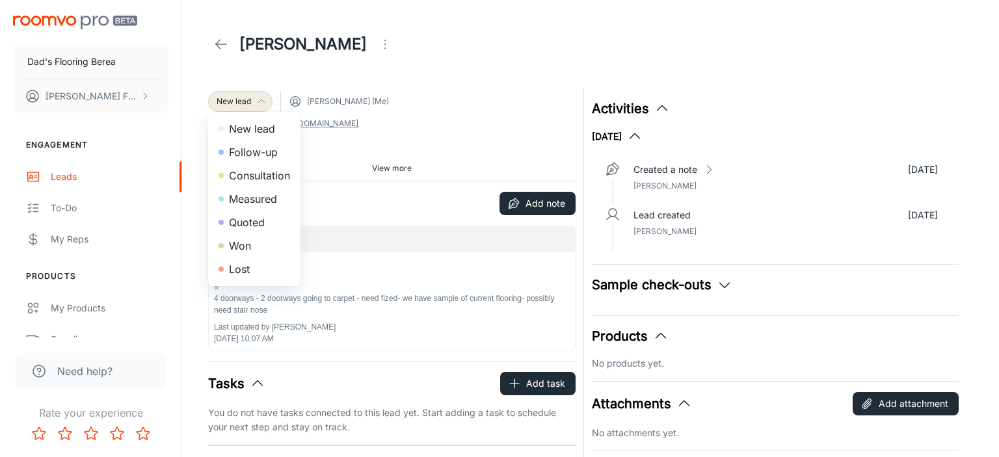
click at [252, 200] on li "Measured" at bounding box center [254, 198] width 92 height 23
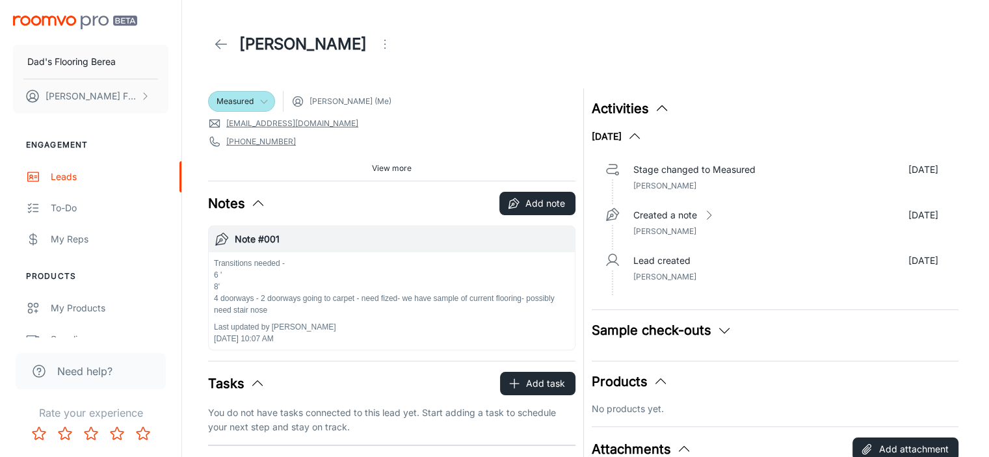
click at [221, 45] on icon at bounding box center [221, 44] width 16 height 16
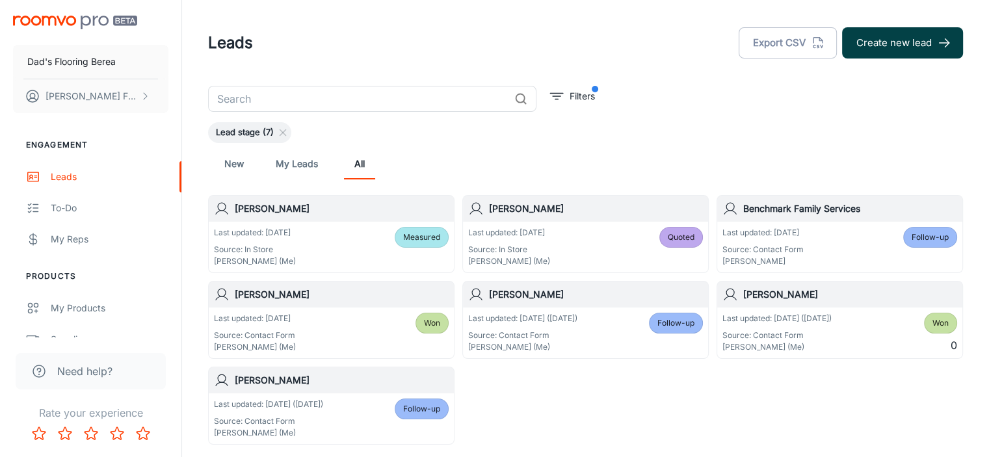
click at [891, 36] on button "Create new lead" at bounding box center [902, 42] width 121 height 31
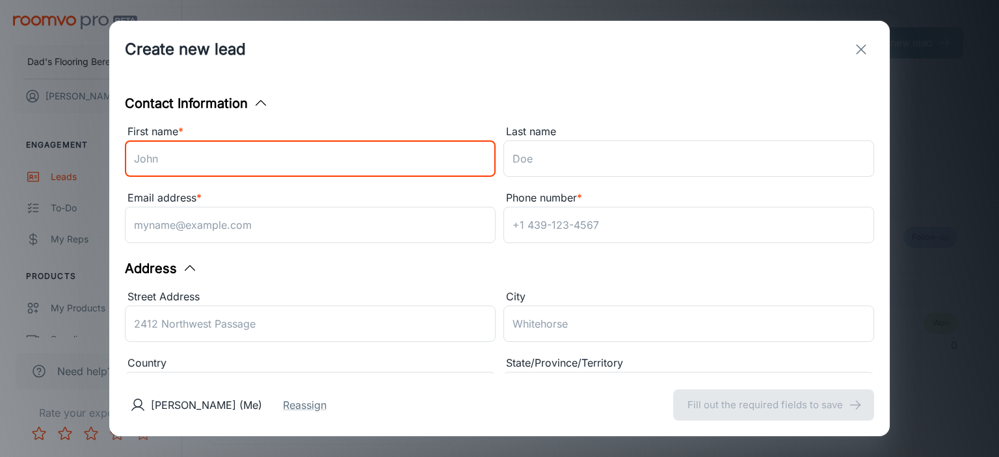
click at [304, 163] on input "First name *" at bounding box center [310, 159] width 371 height 36
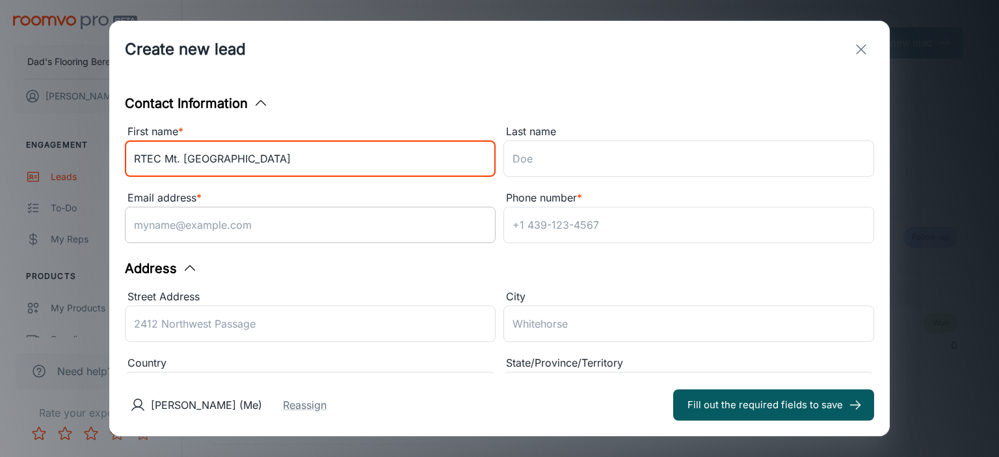
type input "RTEC Mt. [GEOGRAPHIC_DATA]"
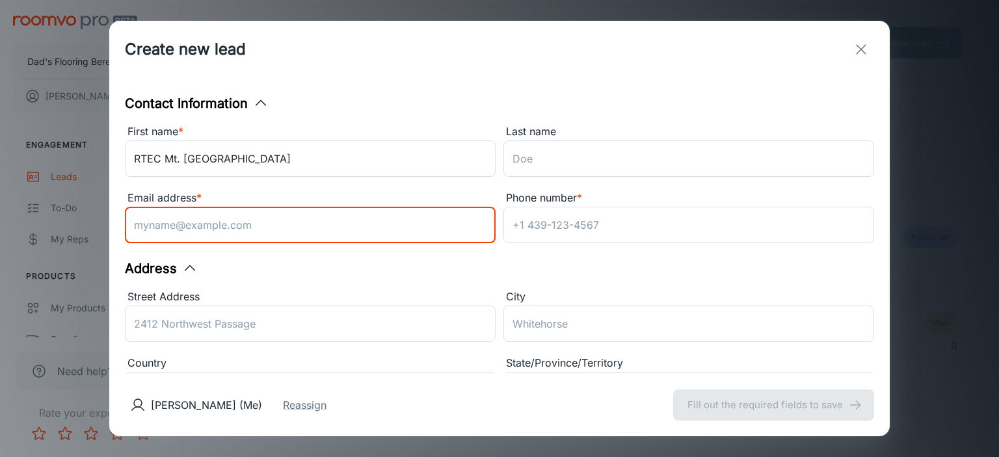
click at [300, 224] on input "Email address *" at bounding box center [310, 225] width 371 height 36
click at [273, 325] on input "Street Address" at bounding box center [310, 324] width 371 height 36
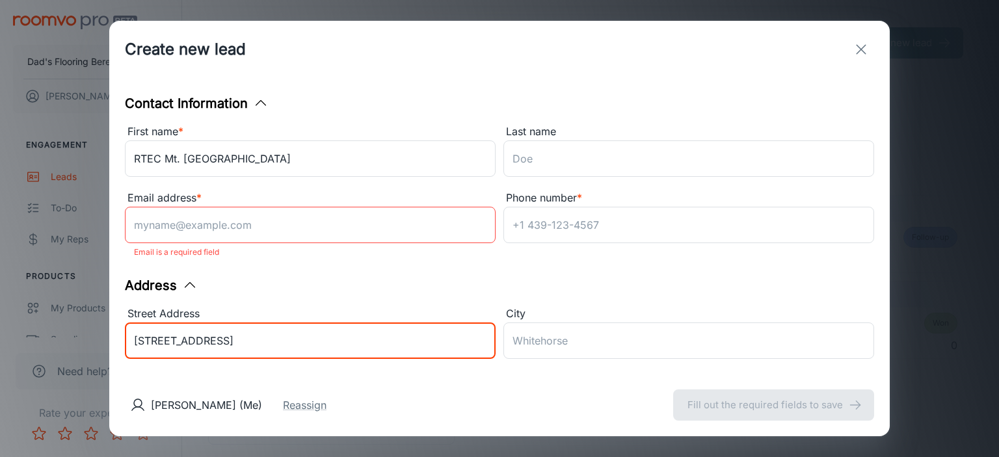
type input "[STREET_ADDRESS]"
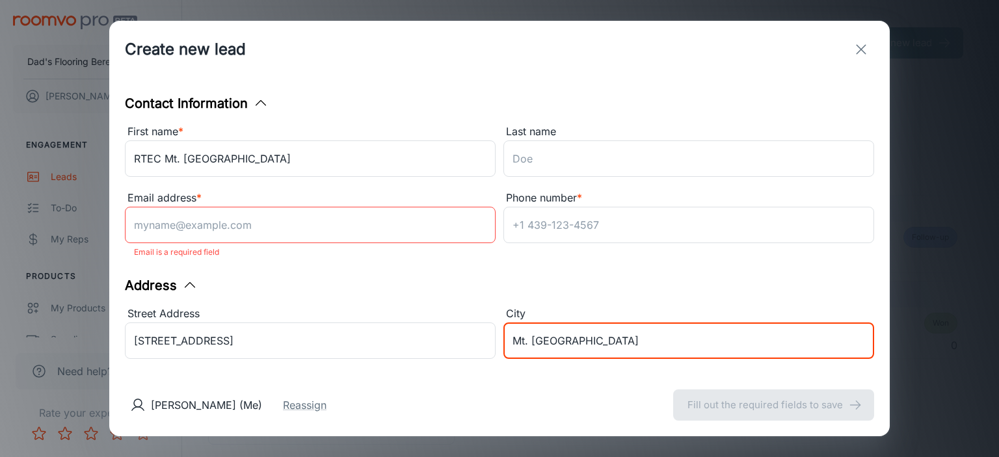
scroll to position [65, 0]
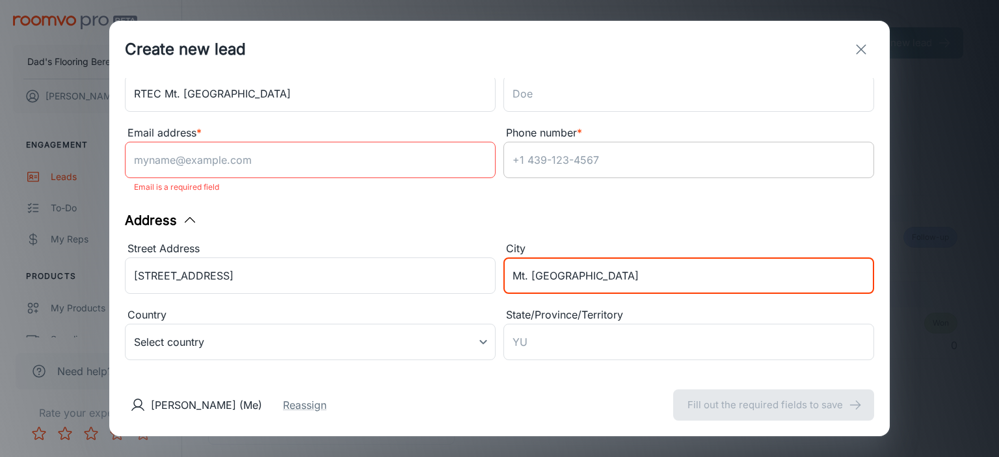
type input "Mt. [GEOGRAPHIC_DATA]"
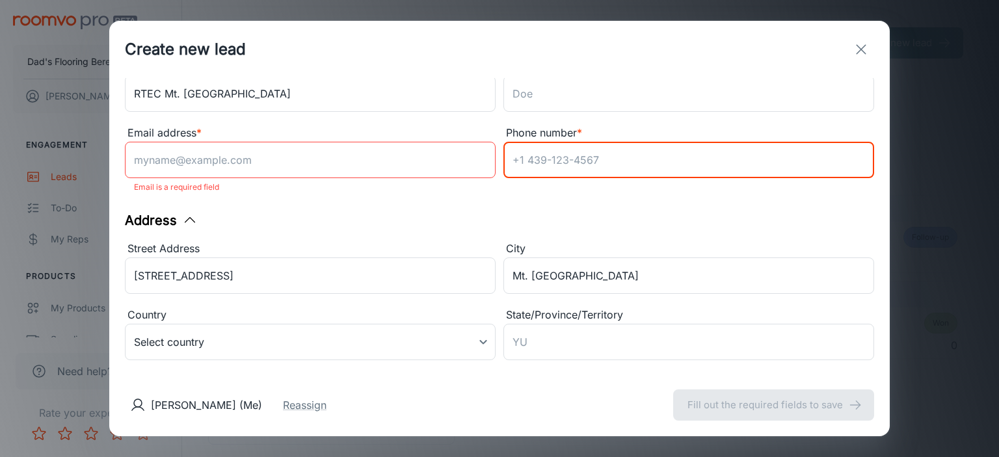
click at [591, 171] on input "Phone number *" at bounding box center [689, 160] width 371 height 36
type input "[PHONE_NUMBER]"
click at [291, 349] on body "Dad's Flooring Berea [PERSON_NAME] Engagement Leads To-do My Reps Products My P…" at bounding box center [499, 228] width 999 height 457
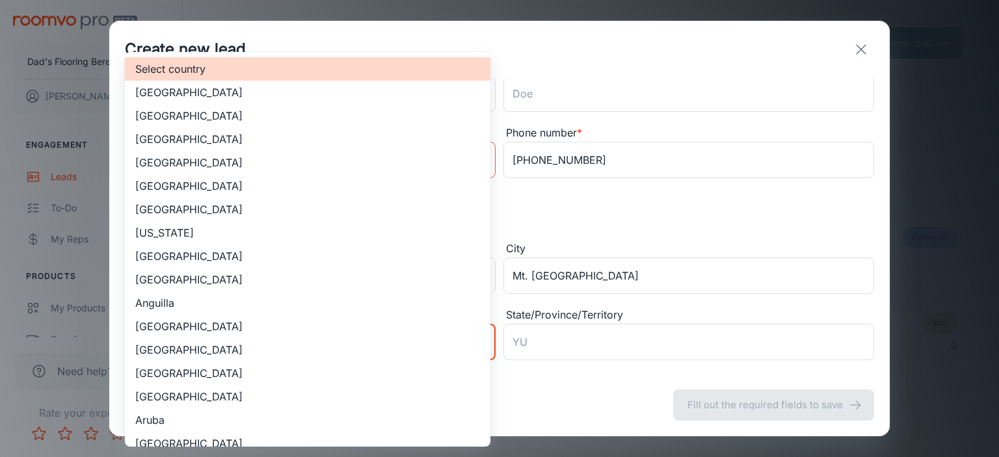
click at [241, 113] on li "[GEOGRAPHIC_DATA]" at bounding box center [308, 115] width 366 height 23
type input "US"
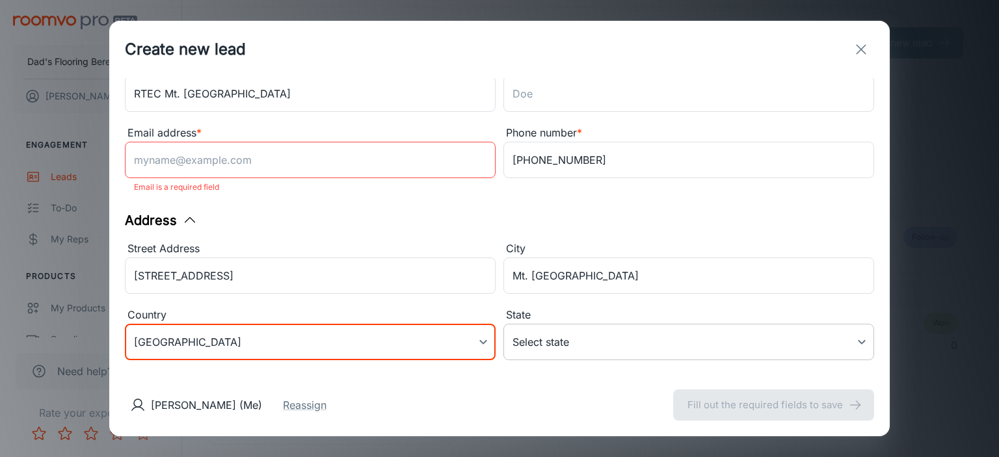
click at [625, 347] on body "Dad's Flooring Berea [PERSON_NAME] Engagement Leads To-do My Reps Products My P…" at bounding box center [499, 228] width 999 height 457
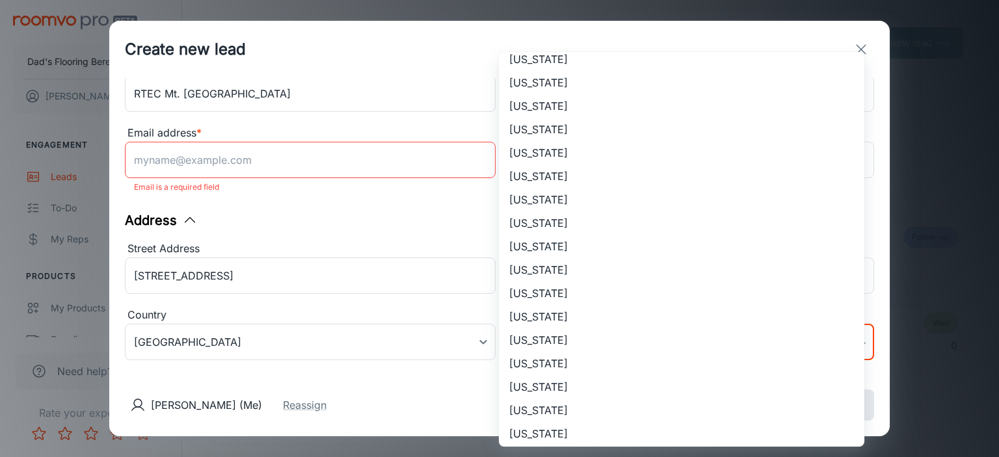
scroll to position [130, 0]
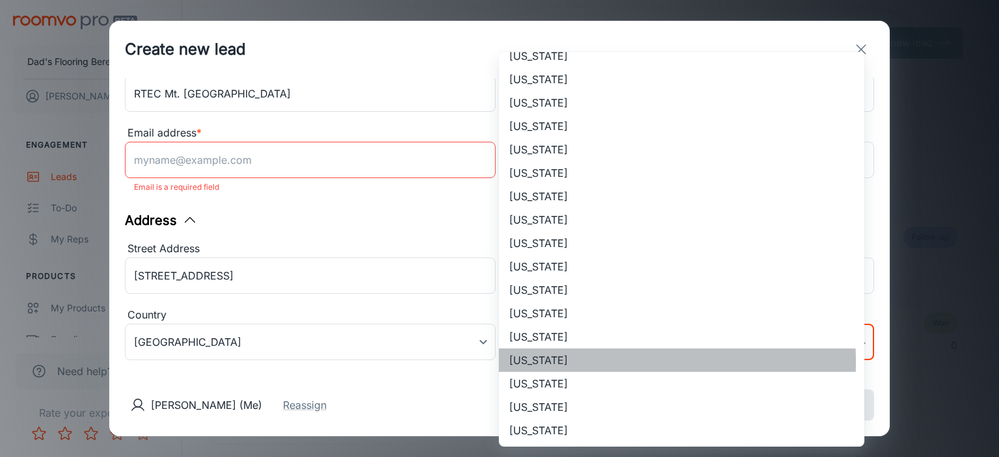
click at [575, 362] on li "[US_STATE]" at bounding box center [682, 360] width 366 height 23
type input "[US_STATE]"
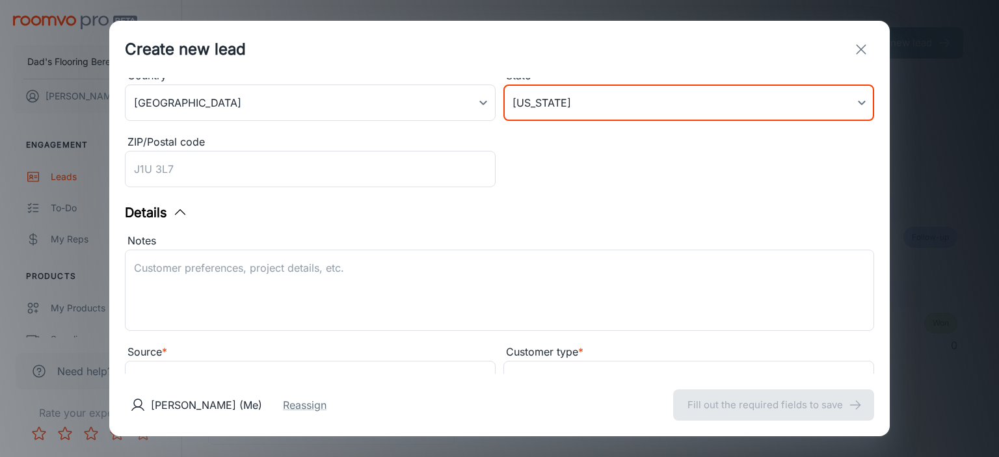
scroll to position [325, 0]
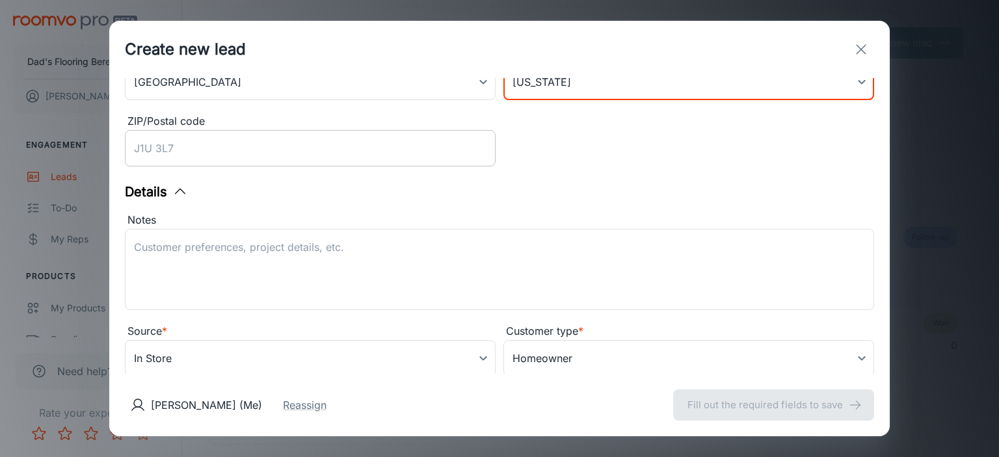
click at [227, 140] on input "ZIP/Postal code" at bounding box center [310, 148] width 371 height 36
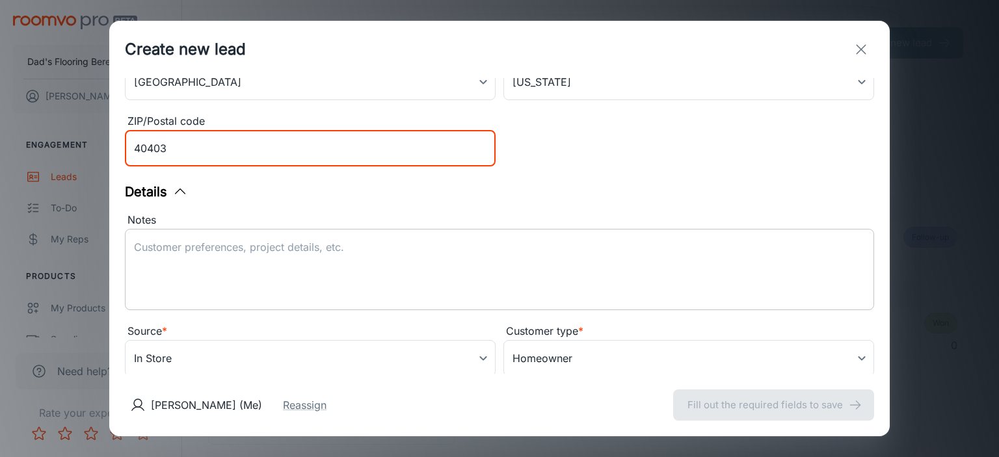
type input "40403"
click at [230, 270] on textarea "Notes" at bounding box center [499, 270] width 731 height 60
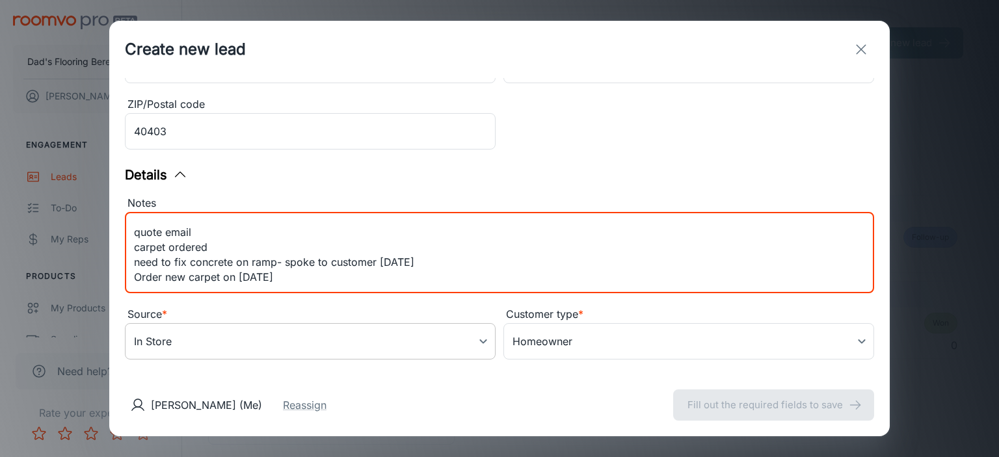
scroll to position [359, 0]
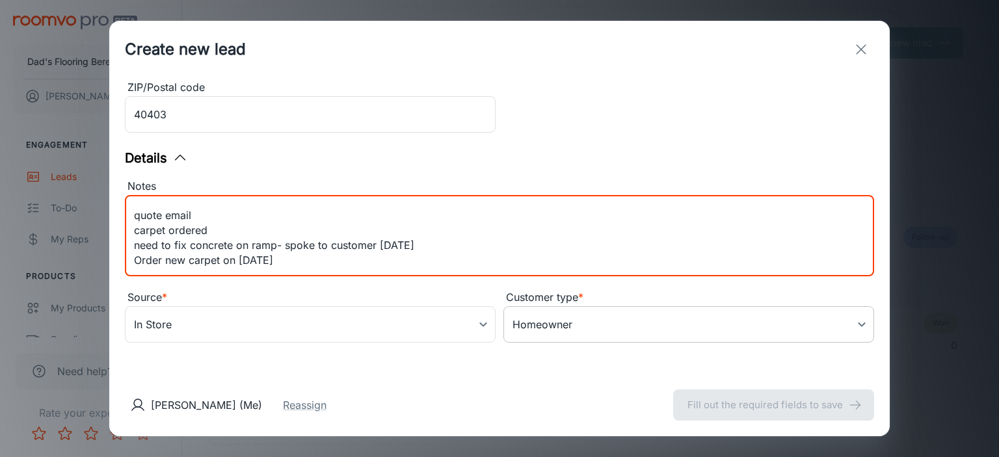
type textarea "measured quote email carpet ordered need to fix concrete on ramp- spoke to cust…"
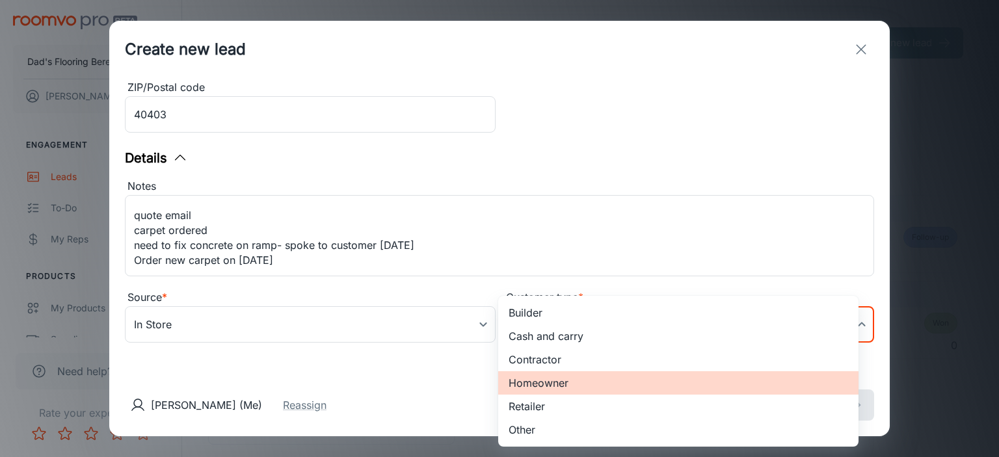
click at [599, 330] on body "Dad's Flooring Berea [PERSON_NAME] Engagement Leads To-do My Reps Products My P…" at bounding box center [499, 228] width 999 height 457
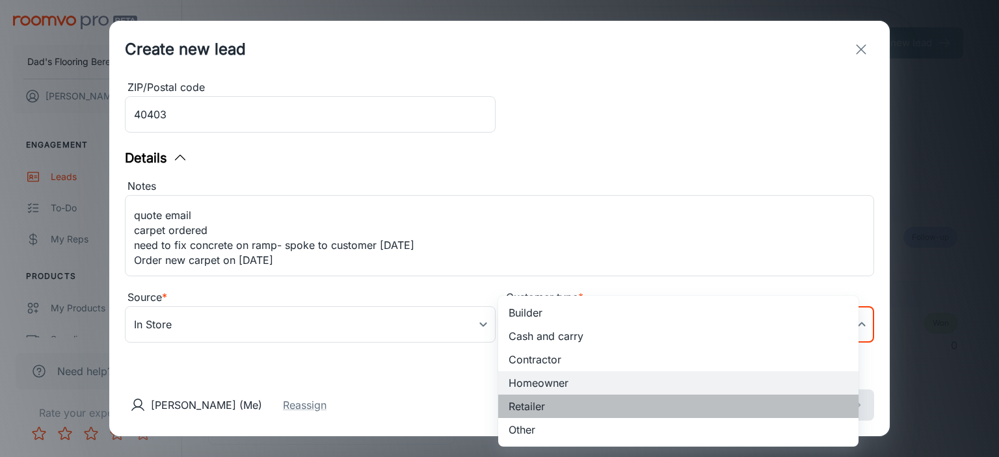
click at [559, 408] on li "Retailer" at bounding box center [678, 406] width 360 height 23
type input "2"
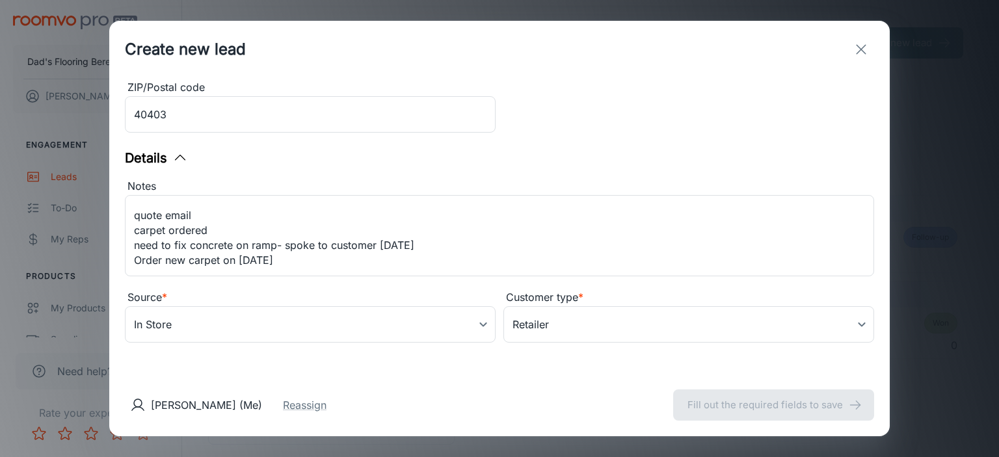
click at [425, 373] on div "Contact Information First name * RTEC Mt. [PERSON_NAME] ​ Last name ​ Email add…" at bounding box center [499, 226] width 781 height 296
click at [474, 336] on body "Dad's Flooring Berea [PERSON_NAME] Engagement Leads To-do My Reps Products My P…" at bounding box center [499, 228] width 999 height 457
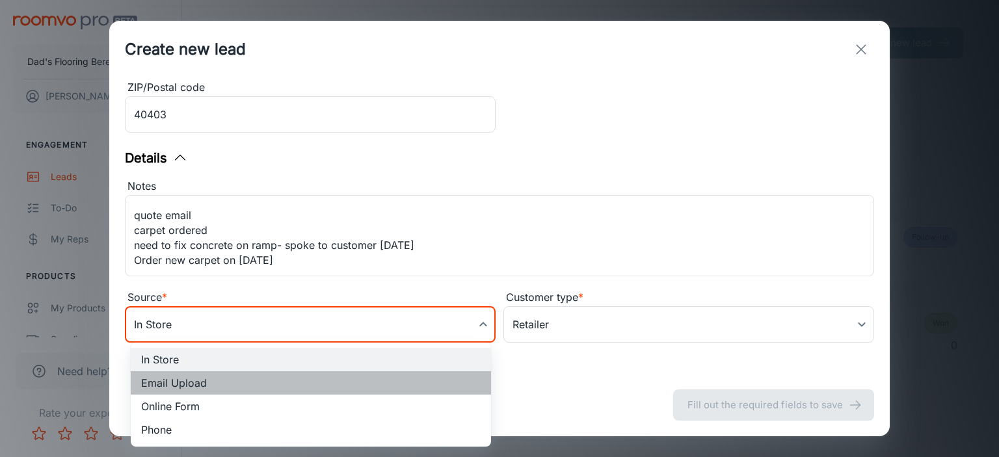
click at [397, 391] on li "Email Upload" at bounding box center [311, 382] width 360 height 23
type input "email_upload"
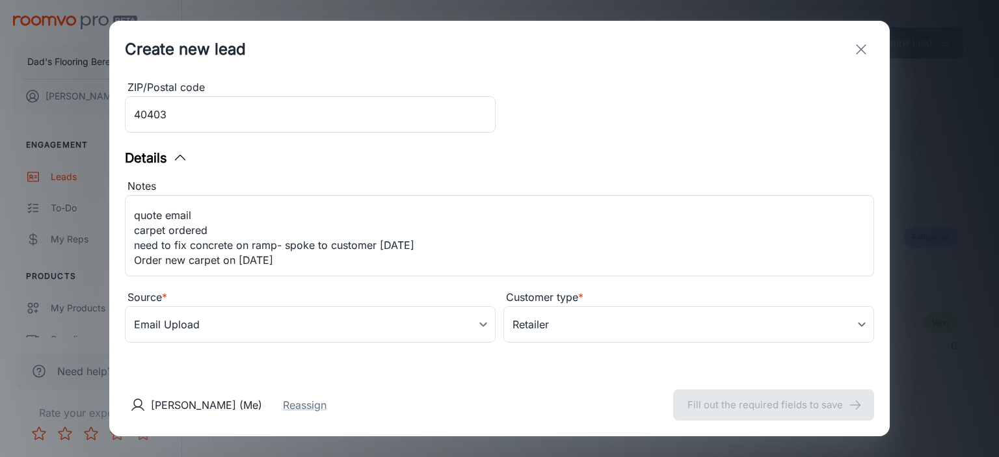
click at [545, 397] on div "[PERSON_NAME] (Me) Reassign Fill out the required fields to save" at bounding box center [499, 405] width 781 height 62
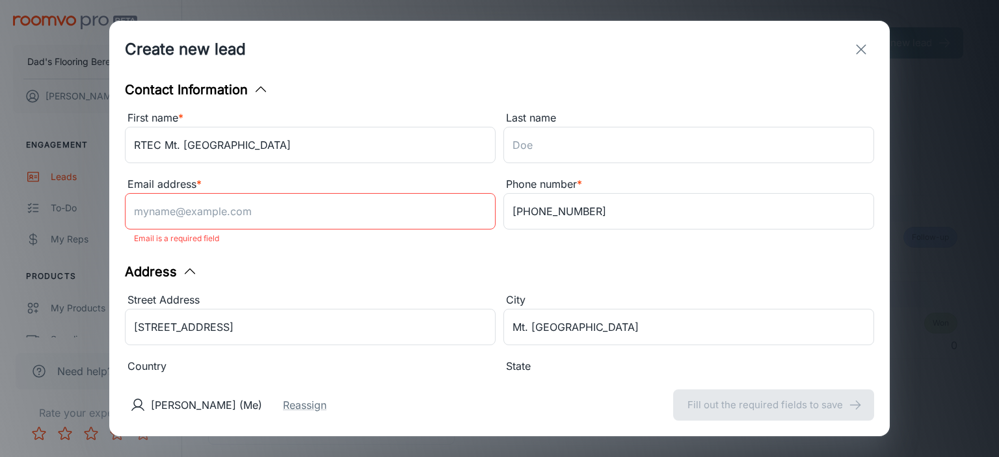
scroll to position [0, 0]
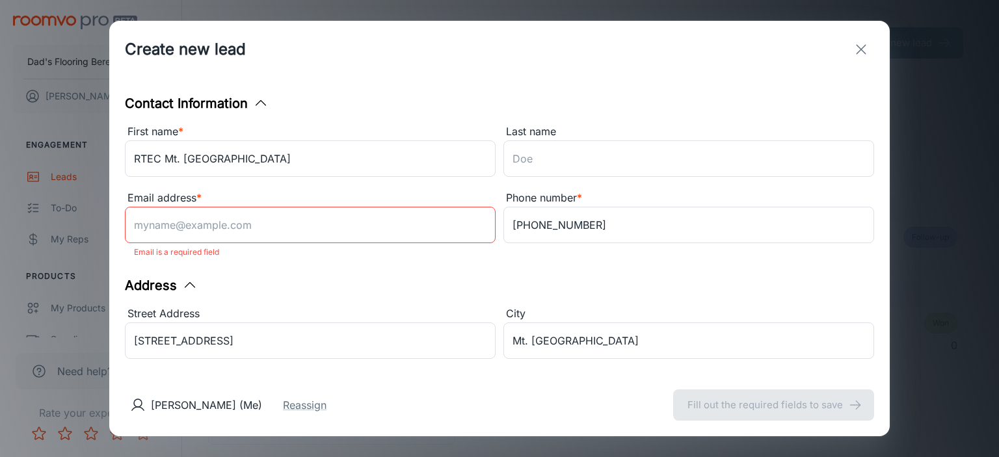
click at [289, 232] on input "Email address *" at bounding box center [310, 225] width 371 height 36
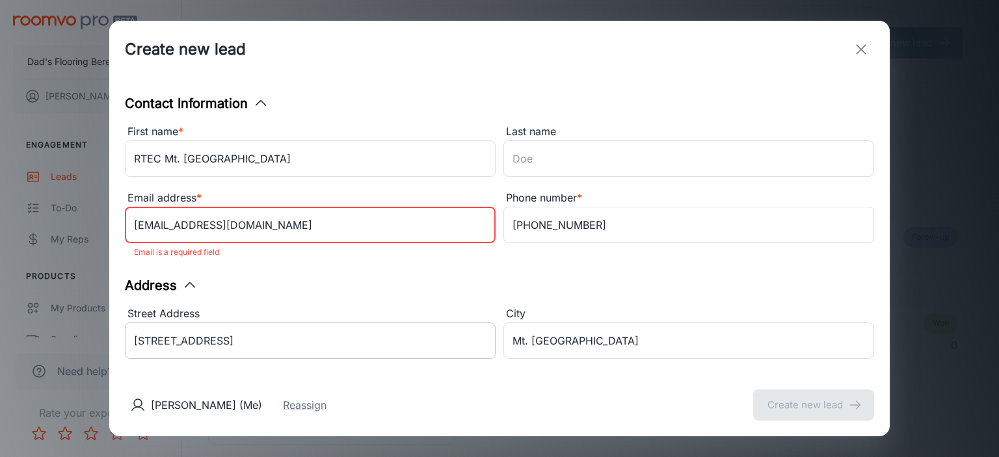
type input "[EMAIL_ADDRESS][DOMAIN_NAME]"
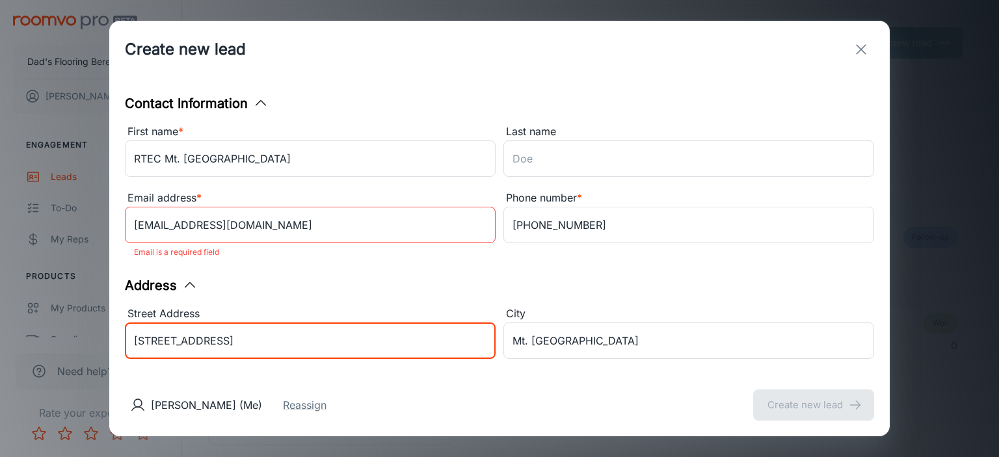
click at [339, 351] on input "[STREET_ADDRESS]" at bounding box center [310, 341] width 371 height 36
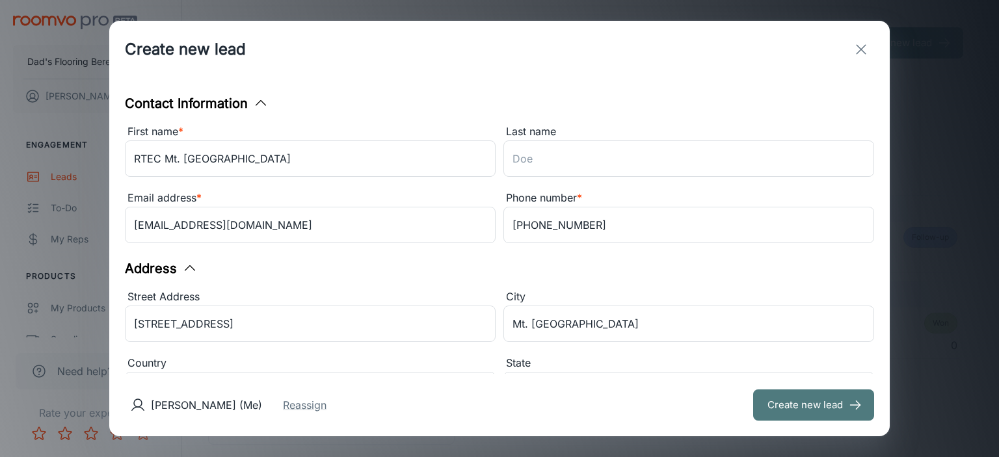
click at [773, 405] on button "Create new lead" at bounding box center [813, 405] width 121 height 31
type input "in_store"
type input "5"
